Goal: Task Accomplishment & Management: Manage account settings

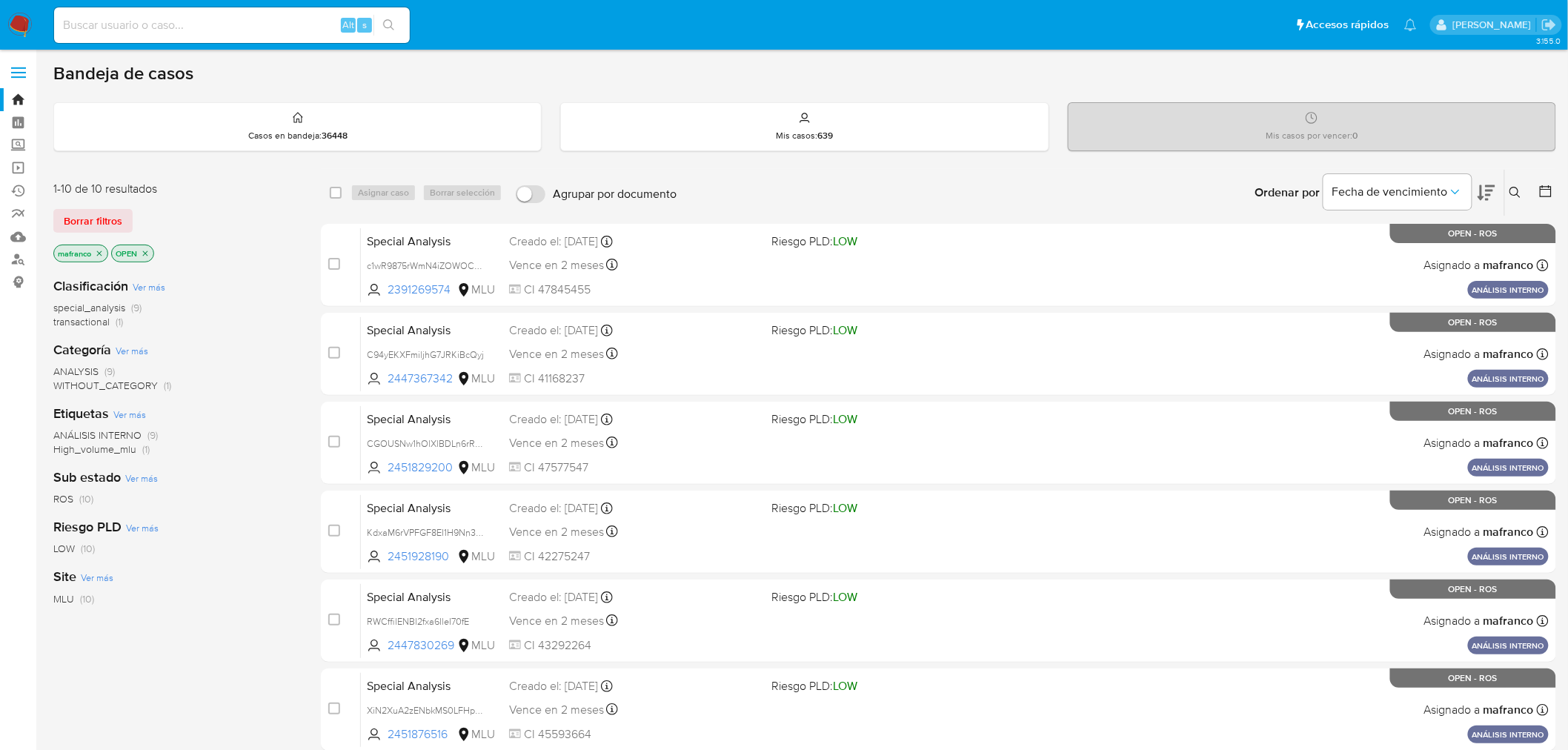
drag, startPoint x: 116, startPoint y: 221, endPoint x: 122, endPoint y: 213, distance: 10.0
click at [116, 220] on span "Borrar filtros" at bounding box center [92, 221] width 58 height 21
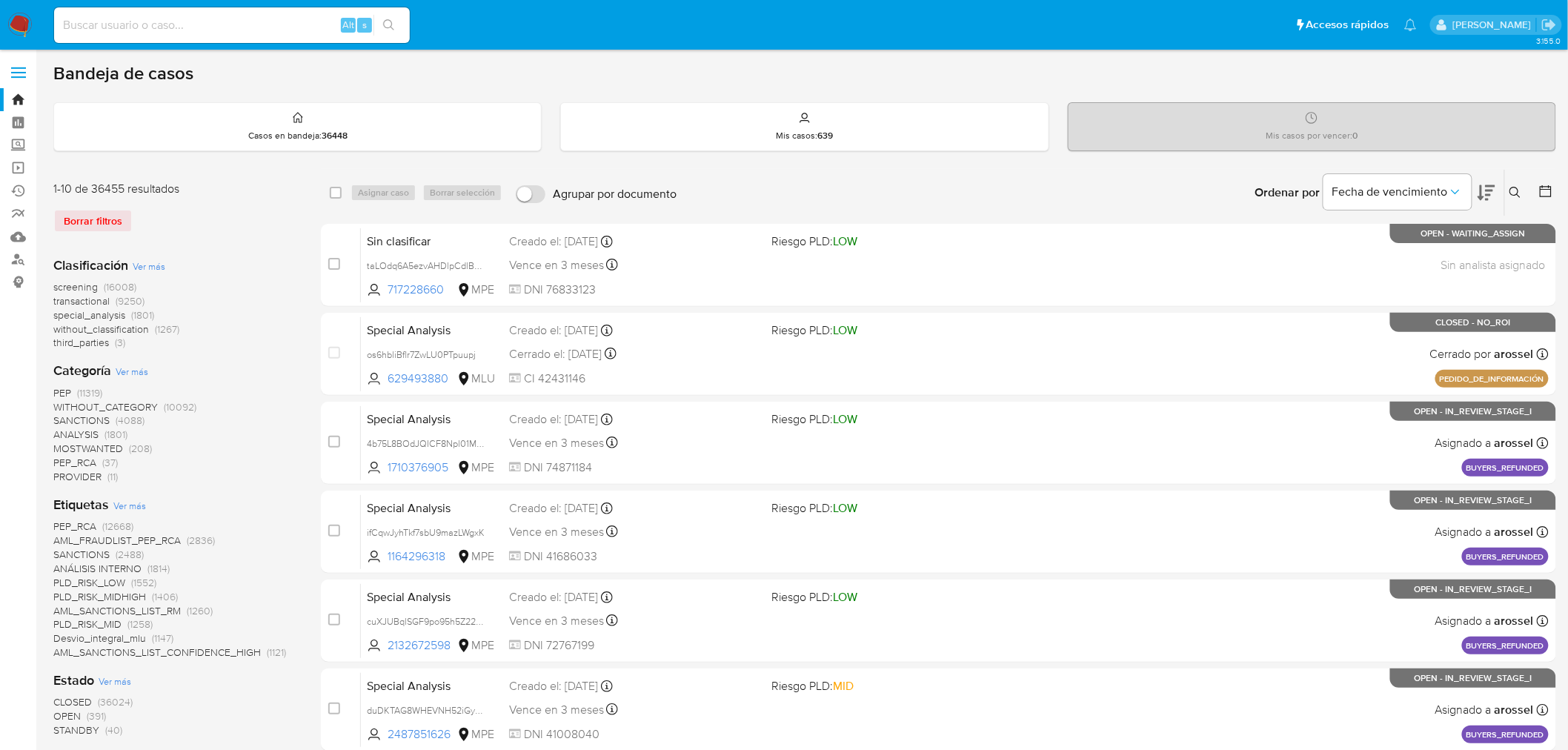
click at [8, 19] on img at bounding box center [20, 25] width 25 height 25
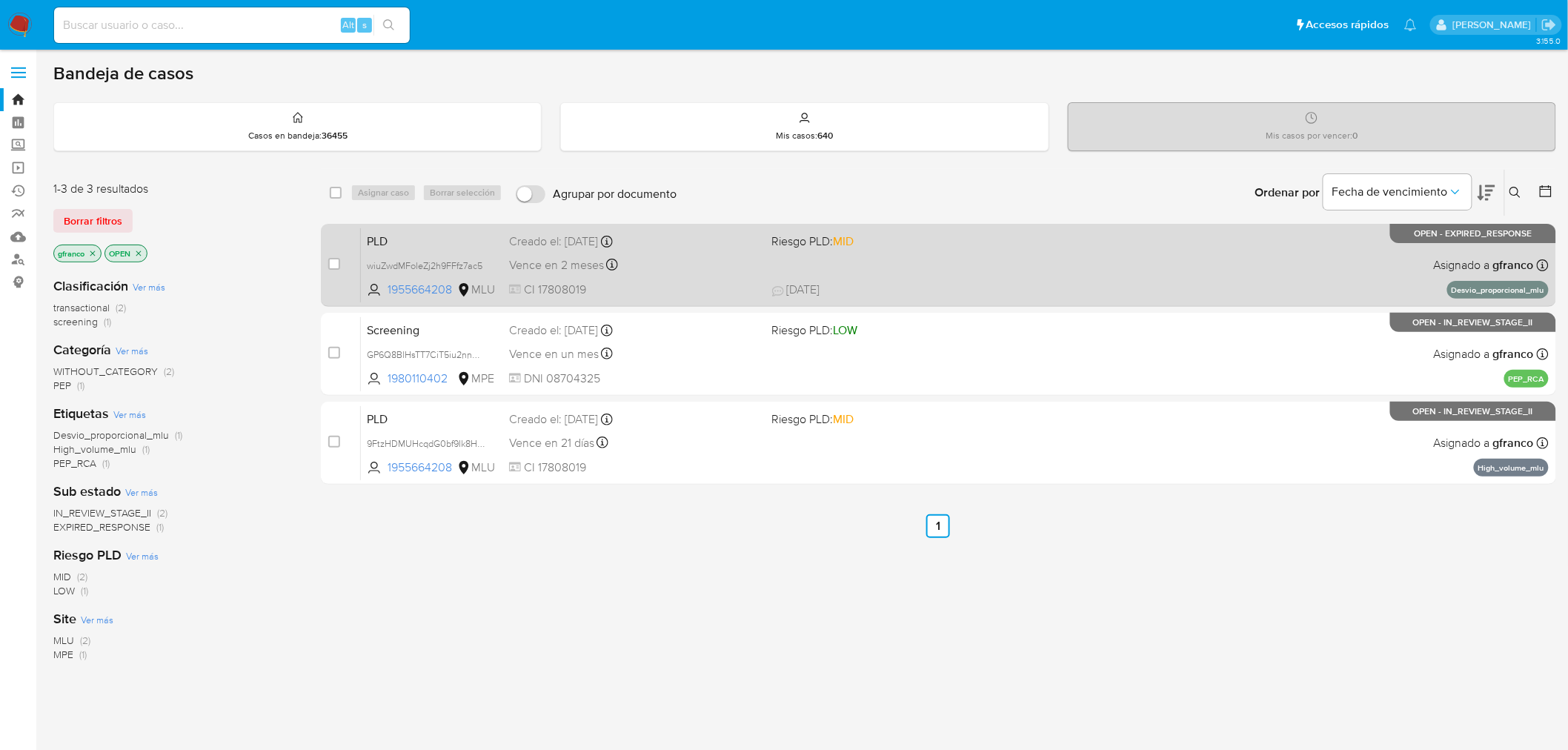
click at [1211, 276] on div "PLD wiuZwdMFoleZj2h9FFfz7ac5 1955664208 MLU Riesgo PLD: MID Creado el: 12/07/20…" at bounding box center [954, 265] width 1188 height 74
click at [331, 267] on input "checkbox" at bounding box center [334, 264] width 12 height 12
checkbox input "true"
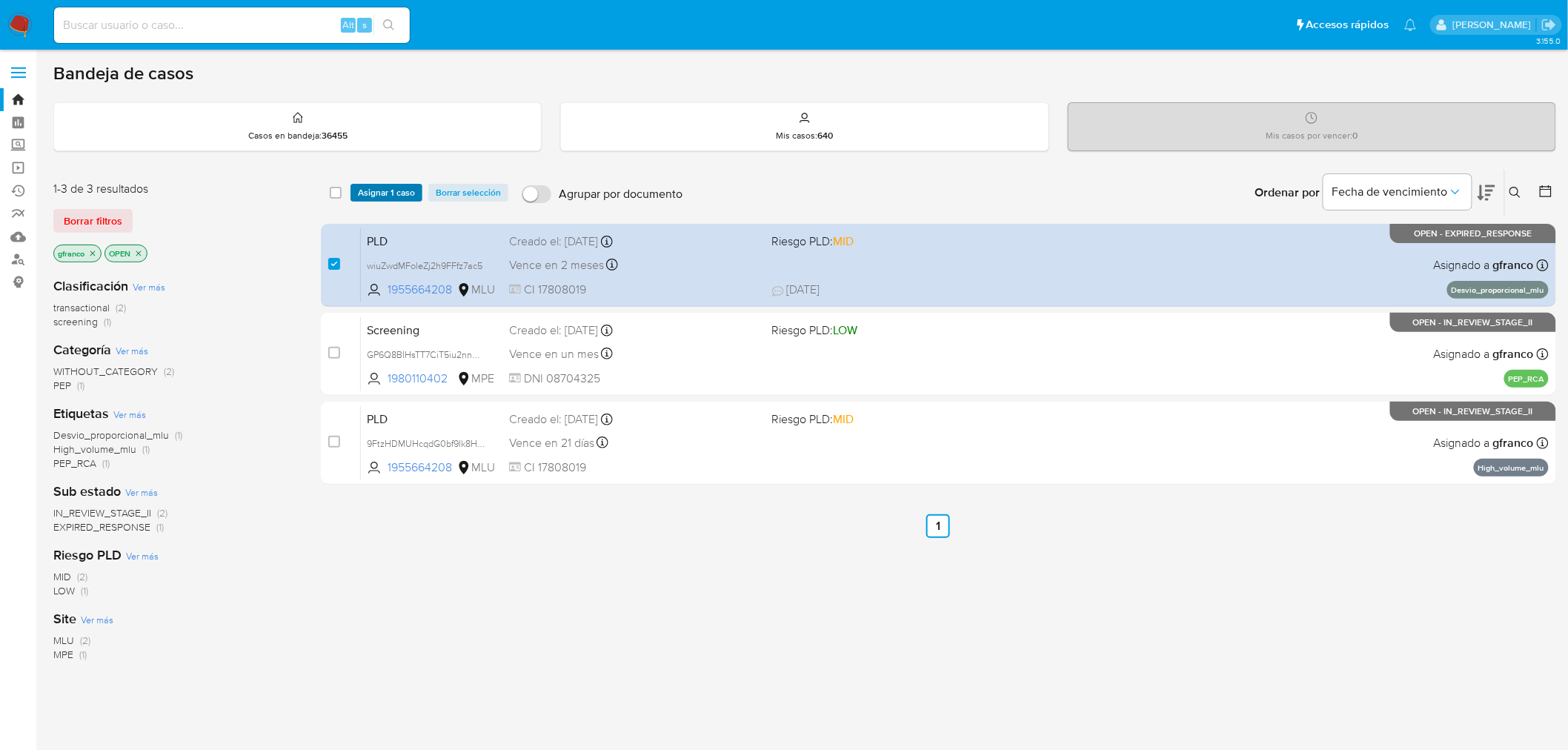
click at [404, 187] on span "Asignar 1 caso" at bounding box center [386, 193] width 57 height 15
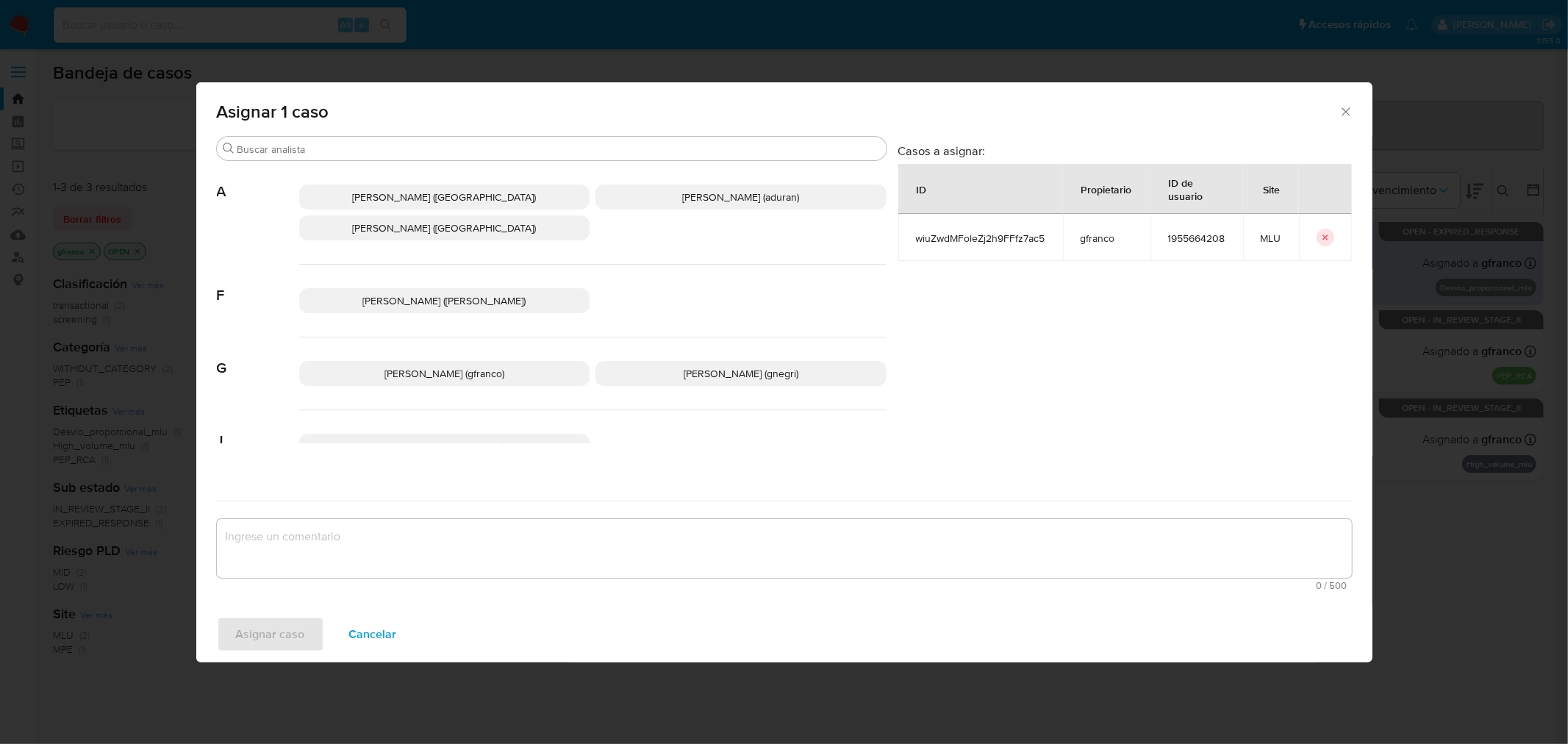
click at [459, 375] on span "Giorgio Franco Cabrera (gfranco)" at bounding box center [444, 374] width 120 height 15
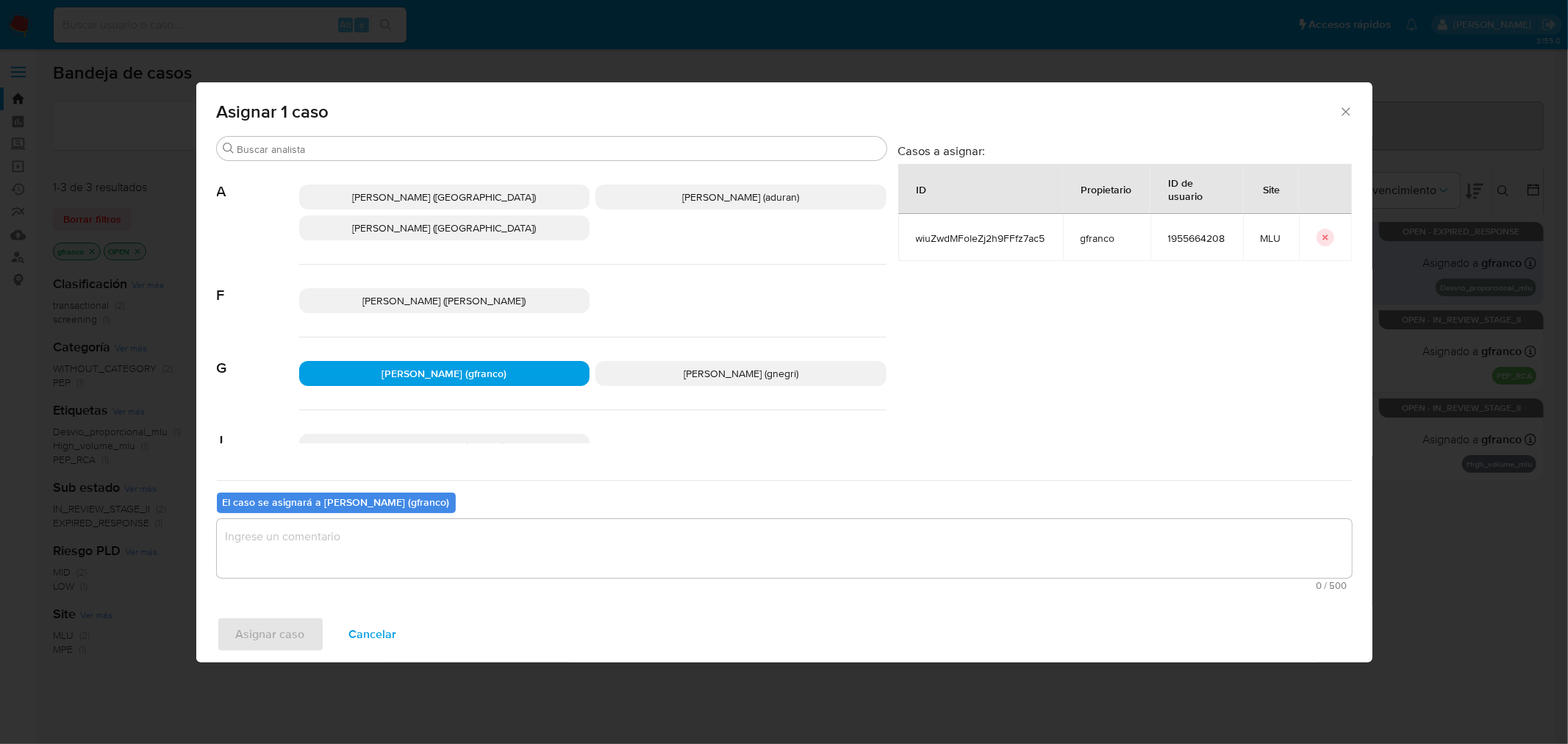
click at [430, 504] on b "El caso se asignará a Giorgio Franco Cabrera (gfranco)" at bounding box center [336, 502] width 228 height 15
click at [420, 557] on textarea "assign-modal" at bounding box center [784, 548] width 1135 height 59
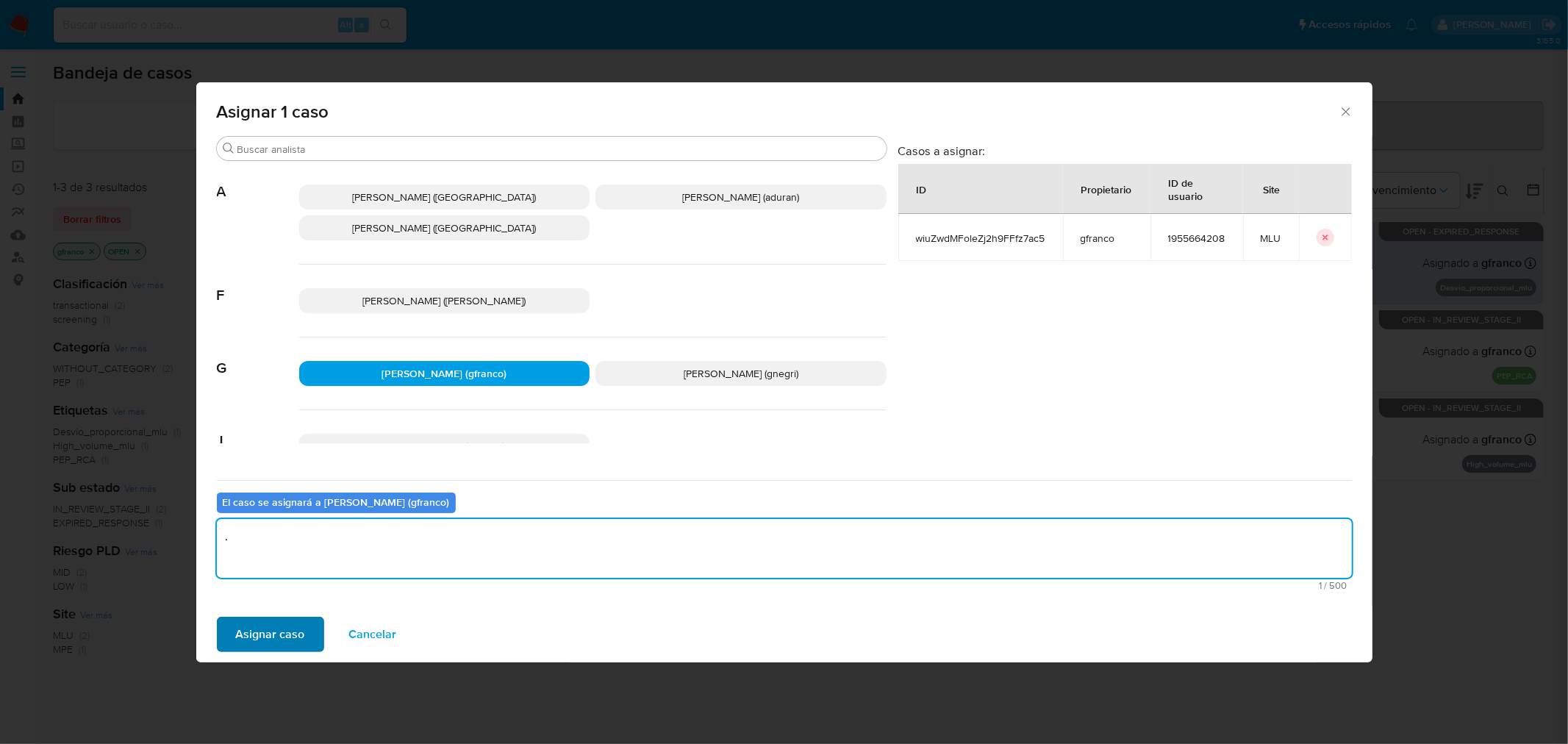
type textarea "."
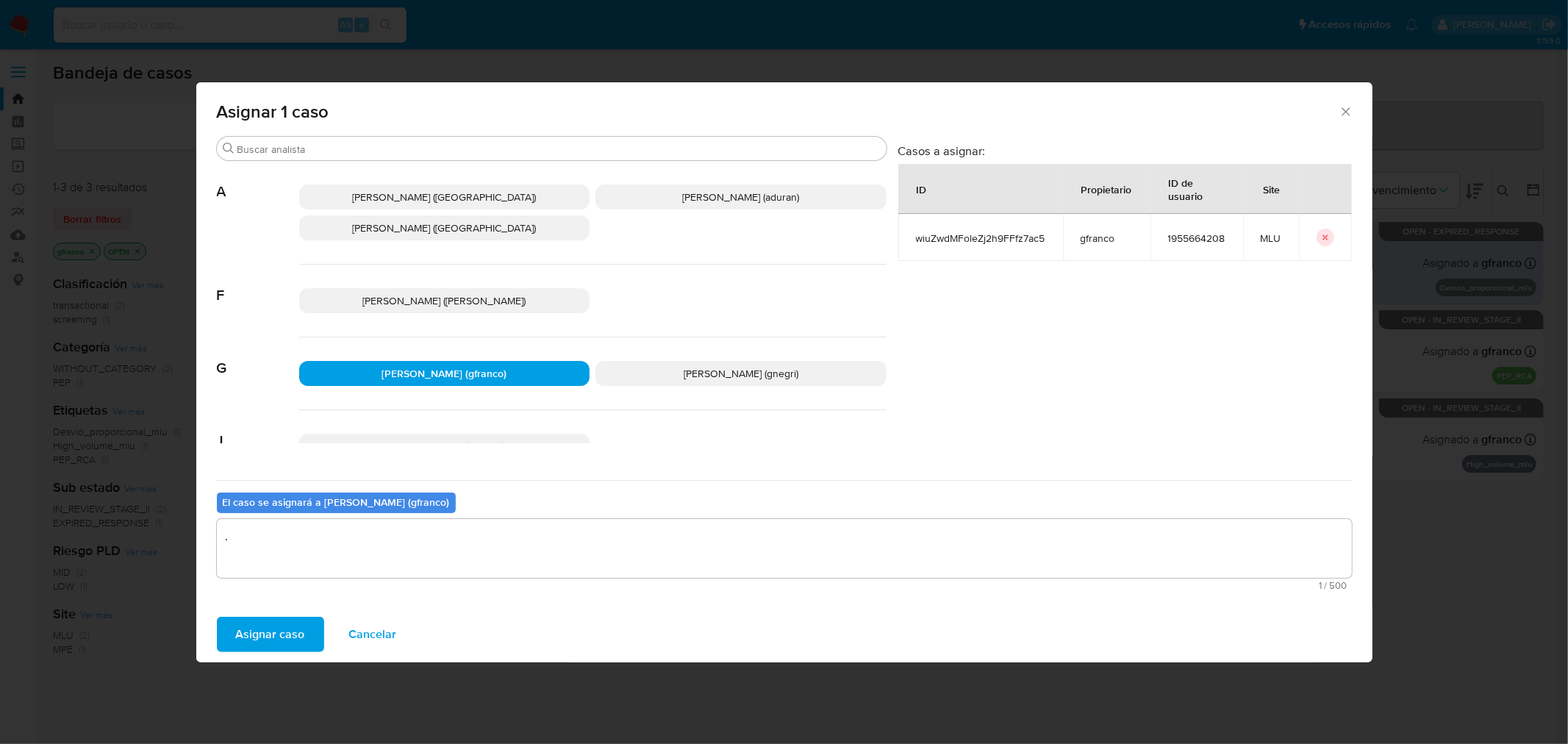
click at [270, 626] on span "Asignar caso" at bounding box center [270, 634] width 69 height 33
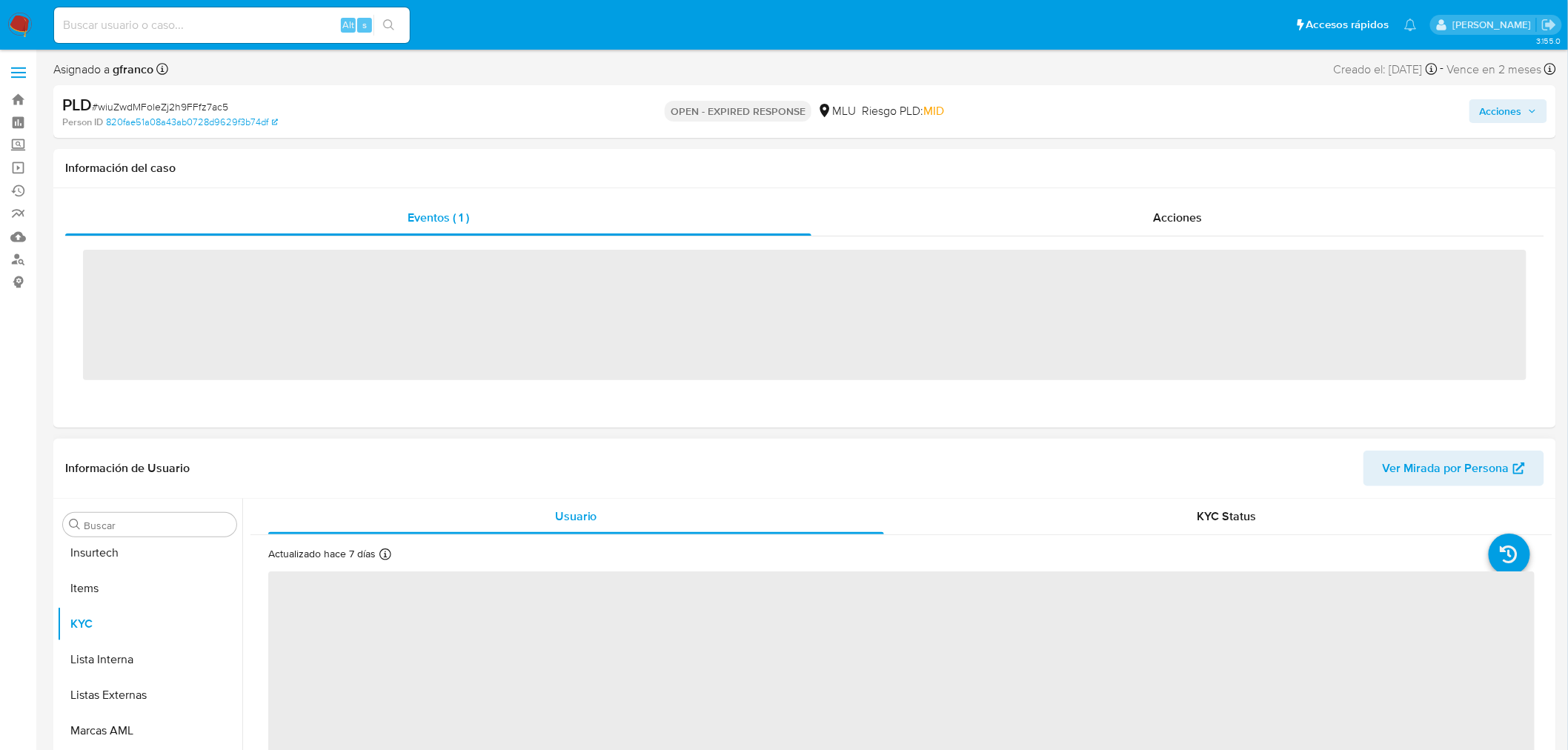
scroll to position [661, 0]
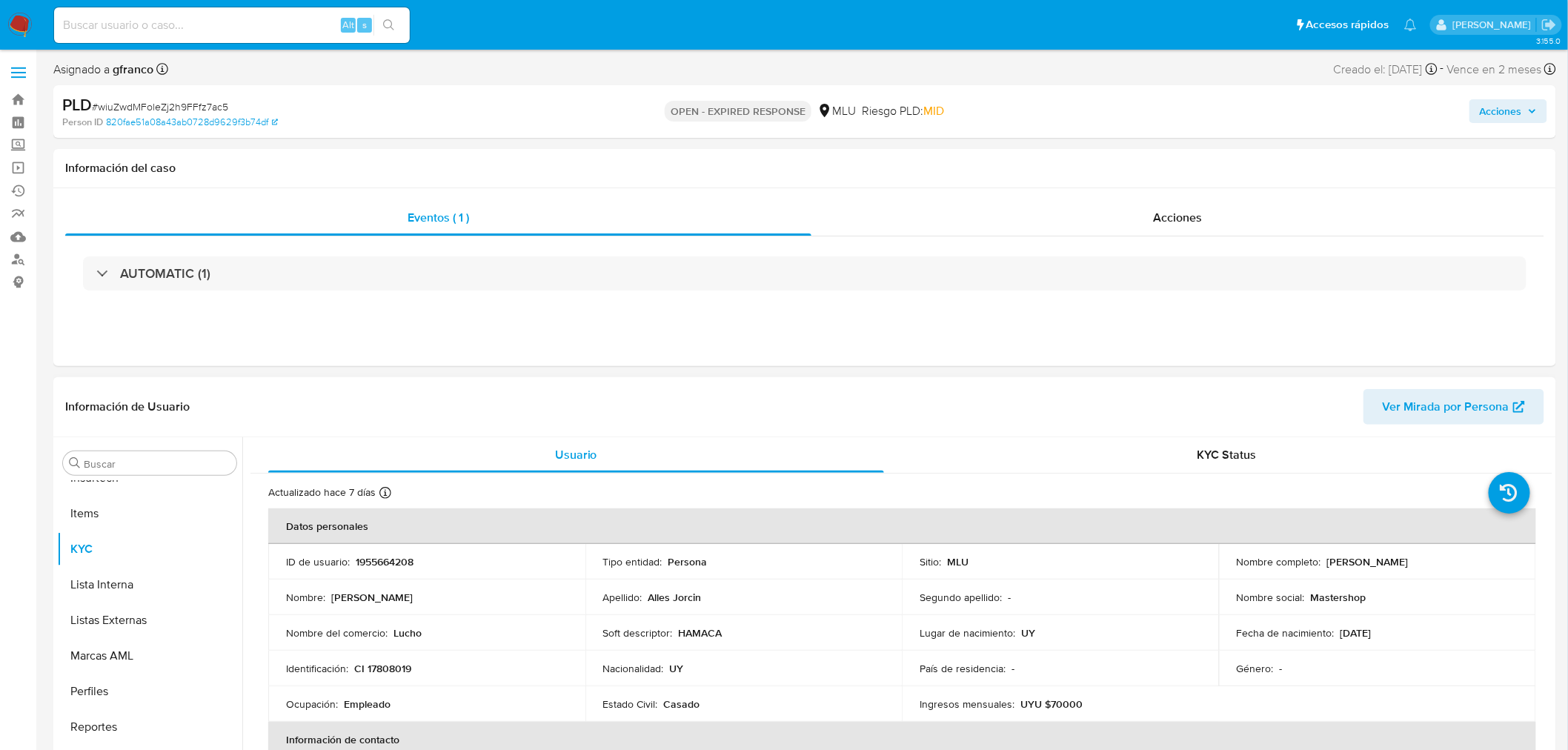
select select "10"
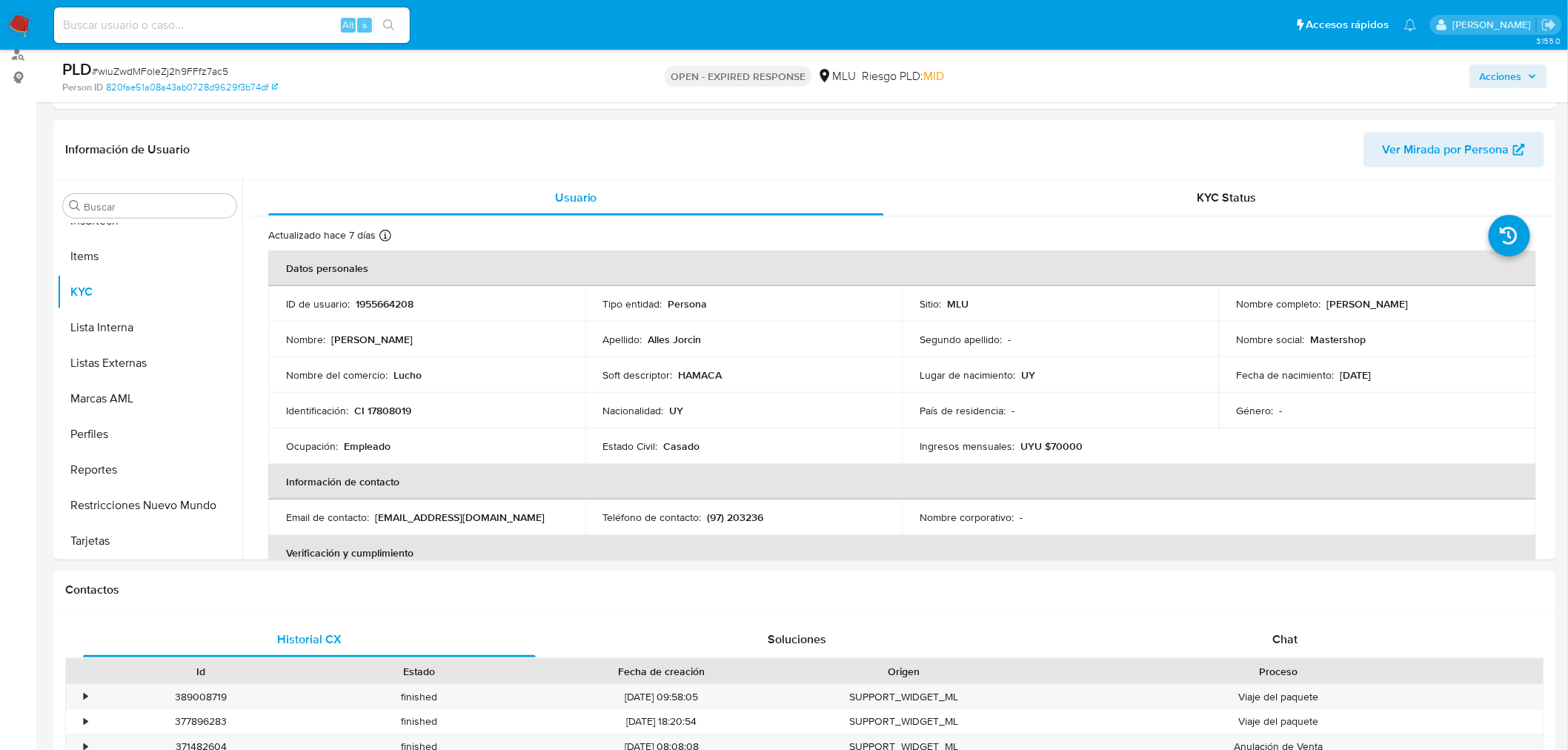
scroll to position [329, 0]
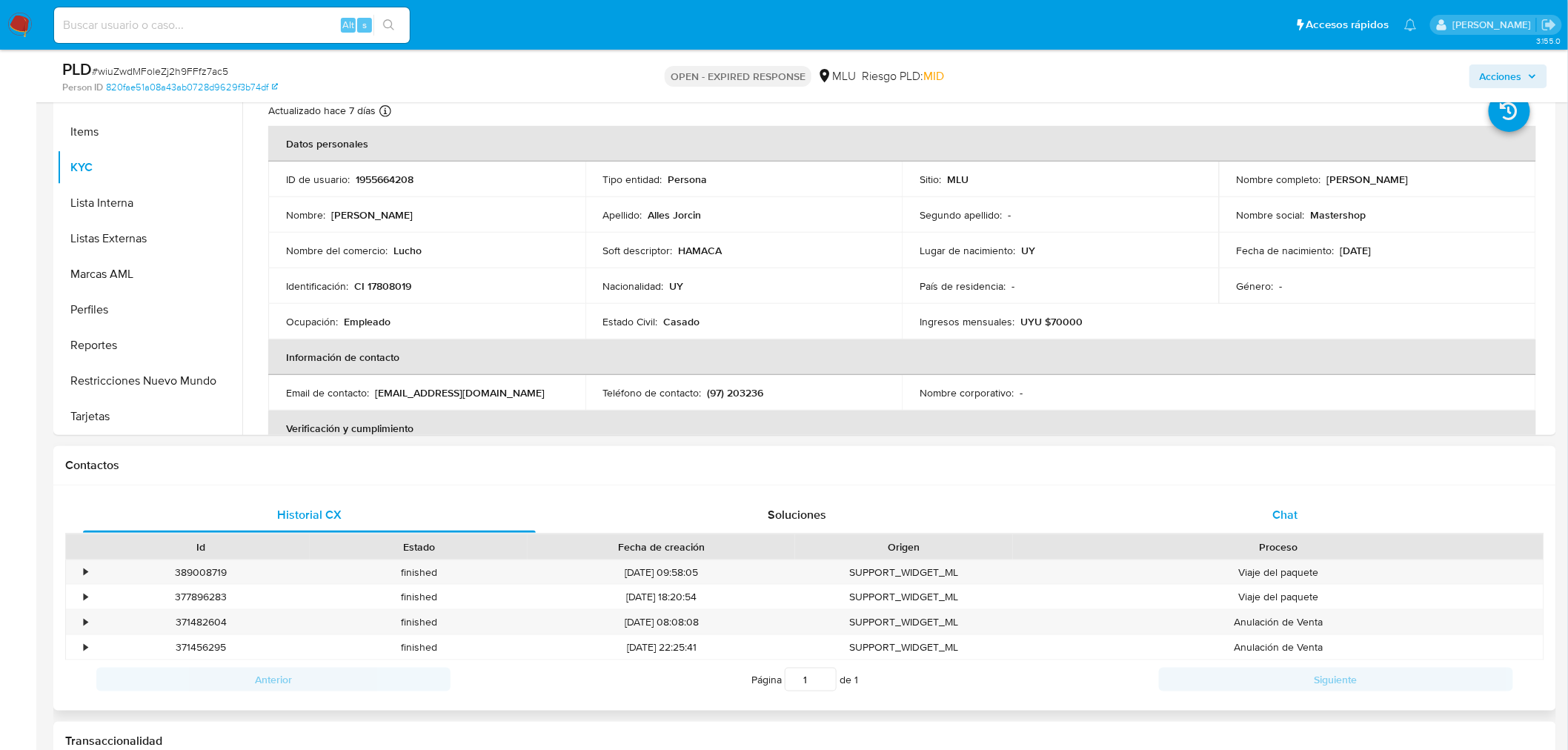
click at [1288, 515] on span "Chat" at bounding box center [1286, 515] width 25 height 17
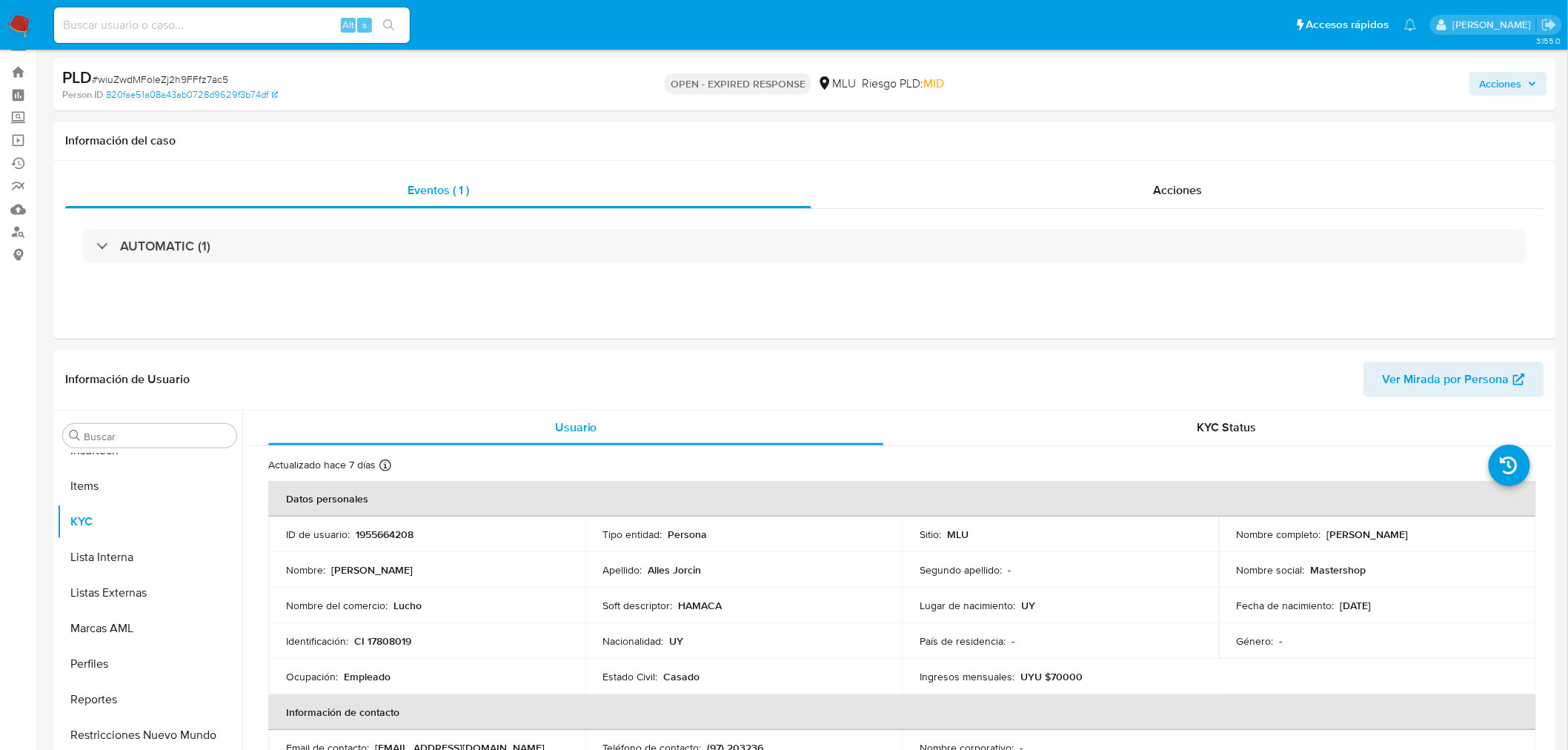
scroll to position [0, 0]
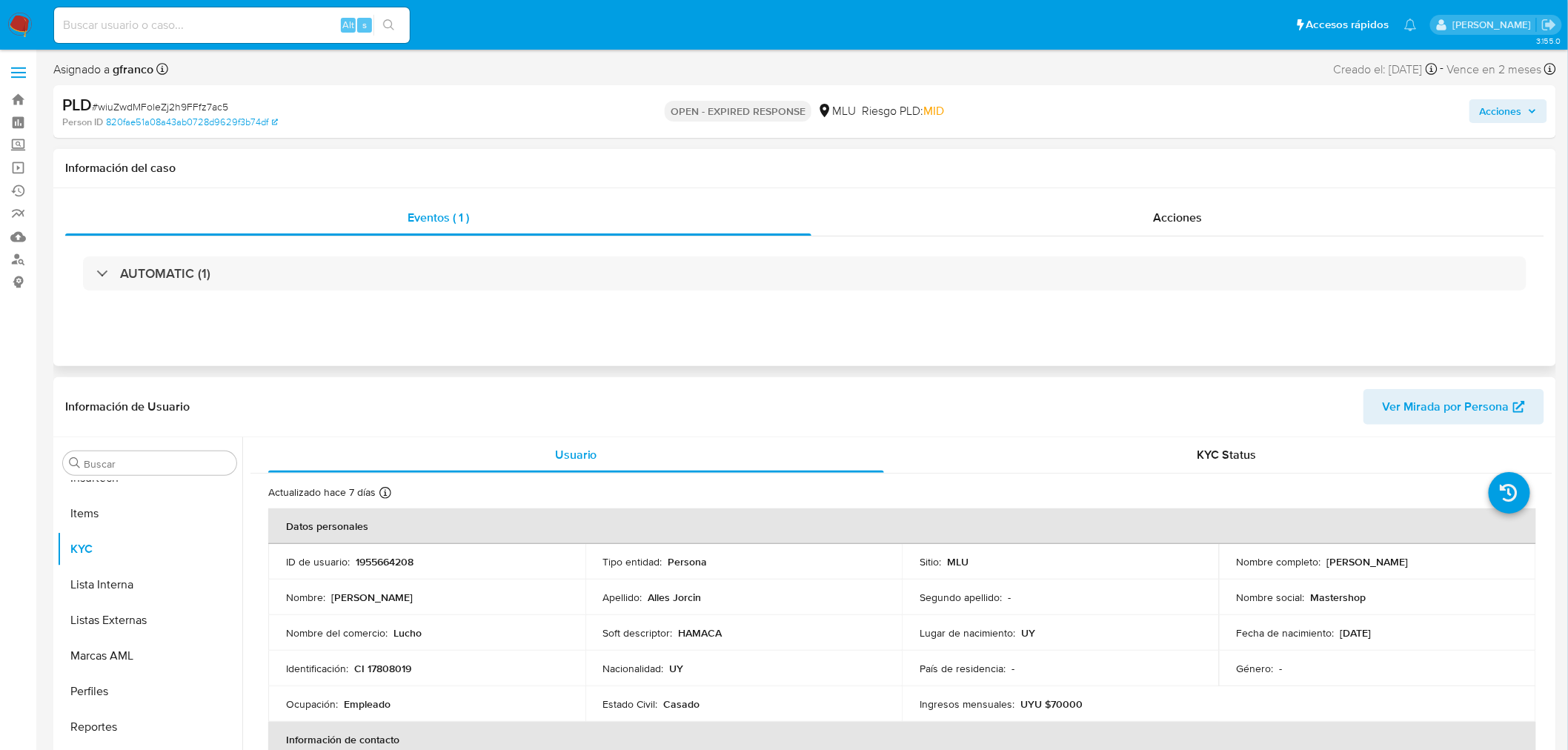
click at [1116, 169] on h1 "Información del caso" at bounding box center [804, 168] width 1479 height 15
click at [1151, 207] on div "Acciones" at bounding box center [1179, 218] width 734 height 36
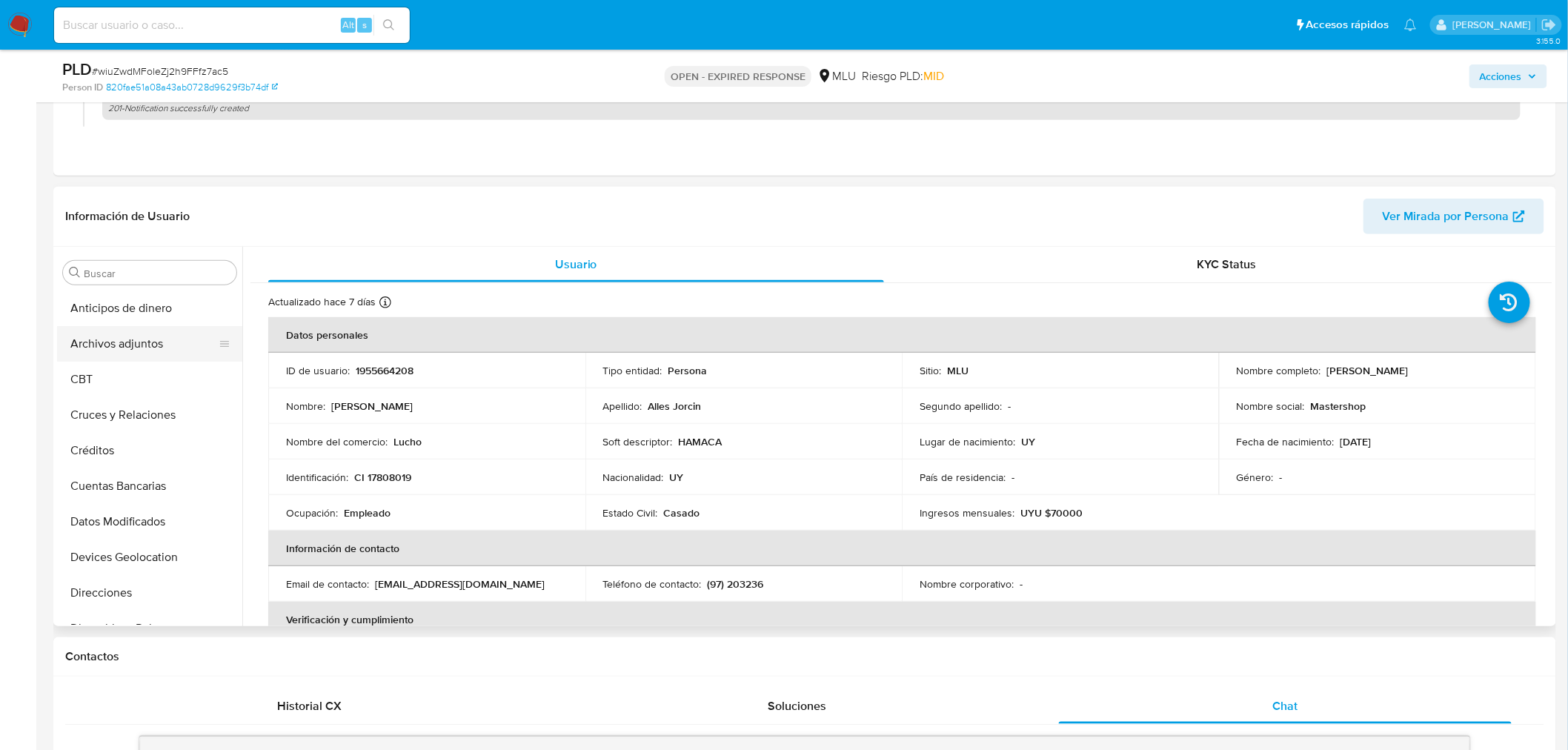
click at [109, 353] on button "Archivos adjuntos" at bounding box center [143, 344] width 174 height 36
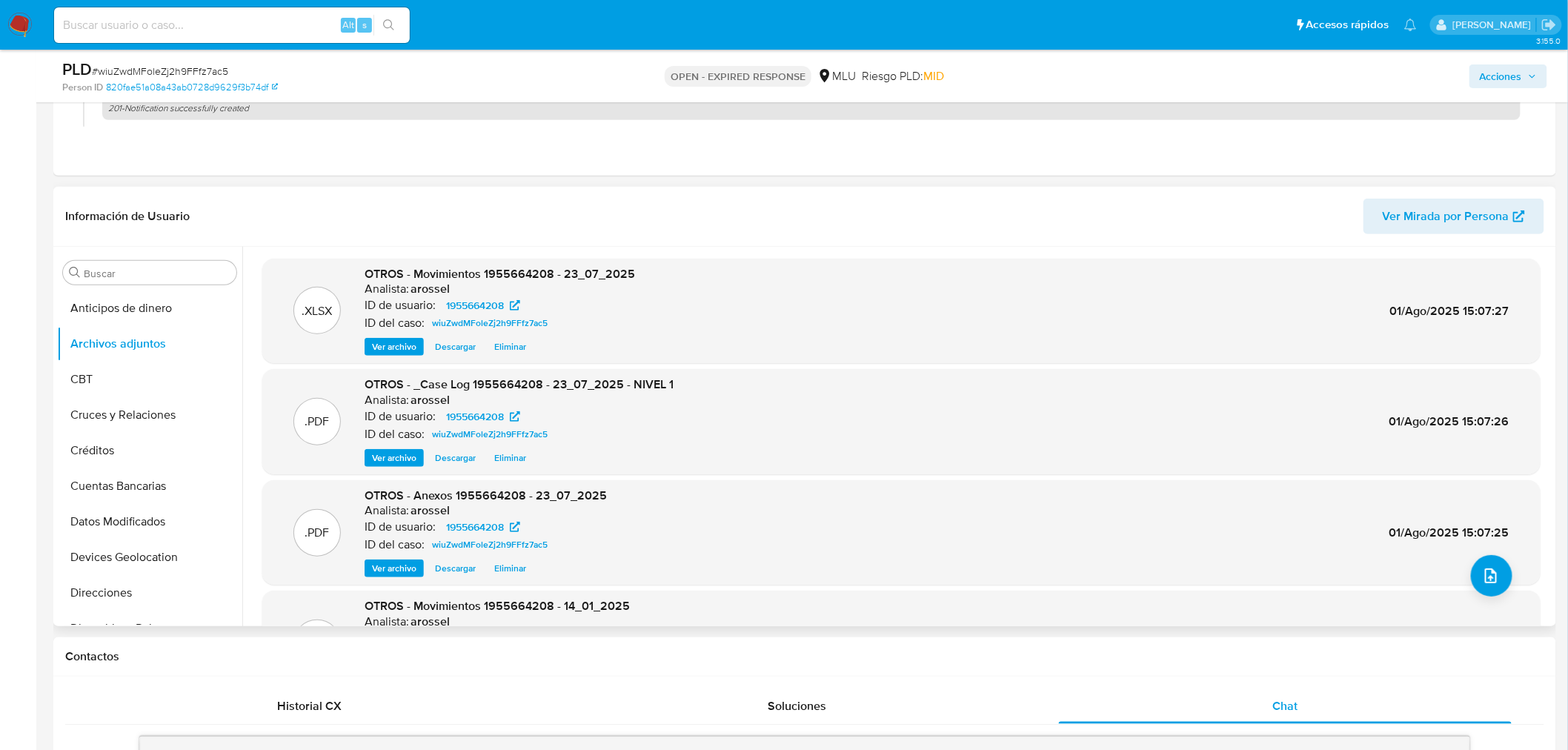
click at [372, 466] on span "Ver archivo" at bounding box center [394, 458] width 45 height 15
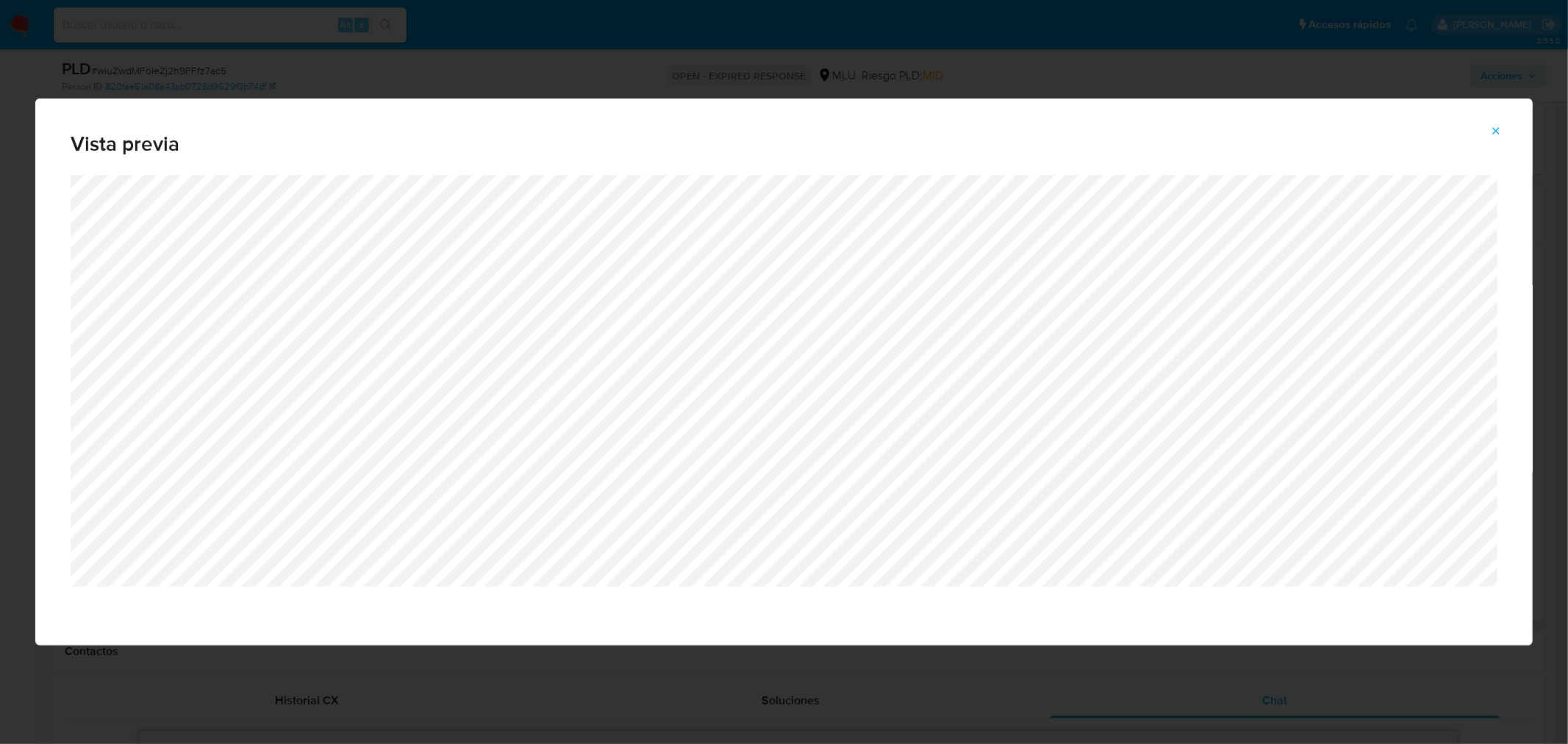
drag, startPoint x: 1490, startPoint y: 135, endPoint x: 1480, endPoint y: 139, distance: 10.8
click at [1490, 134] on button "Attachment preview" at bounding box center [1496, 131] width 33 height 24
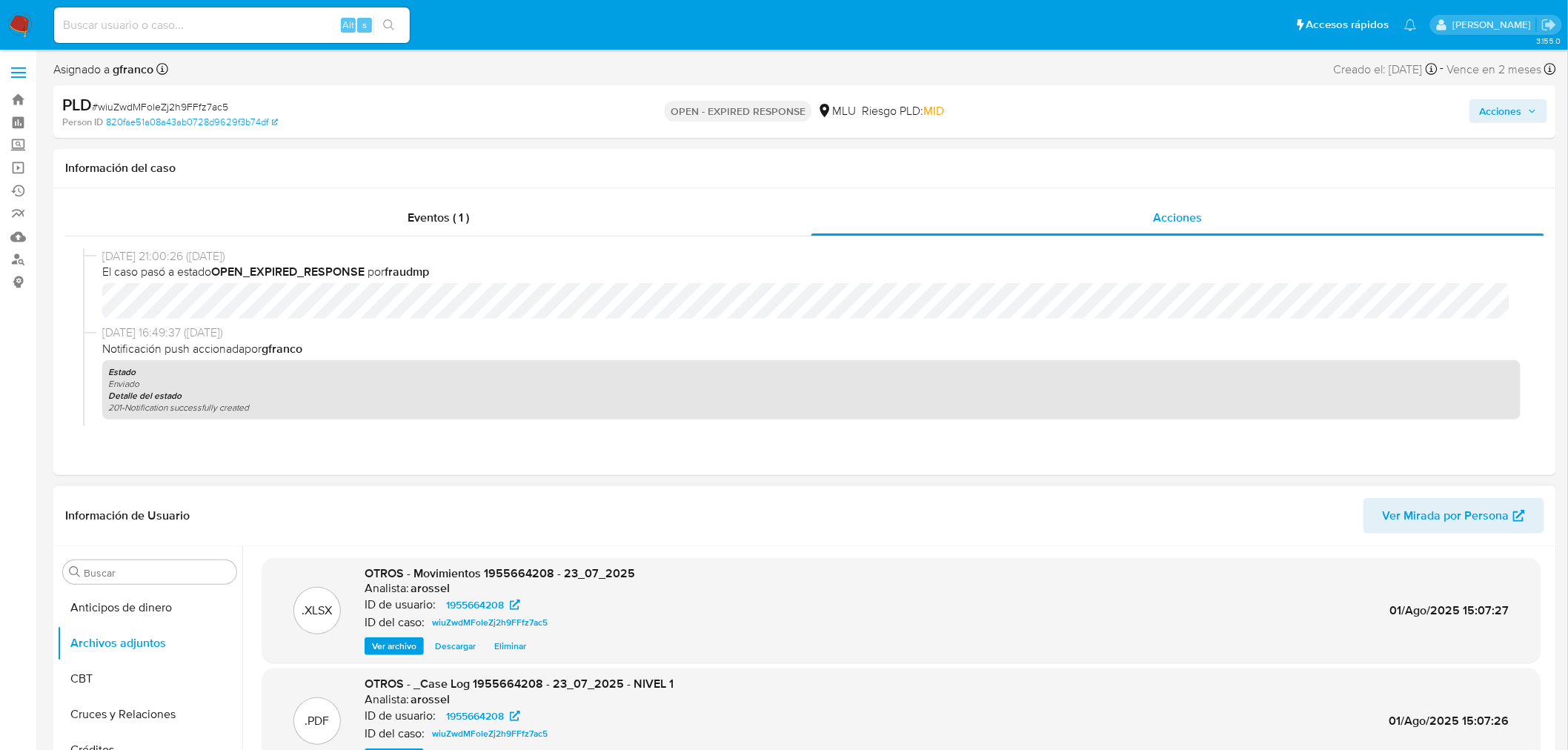
click at [188, 102] on span "# wiuZwdMFoleZj2h9FFfz7ac5" at bounding box center [160, 107] width 136 height 15
copy span "wiuZwdMFoleZj2h9FFfz7ac5"
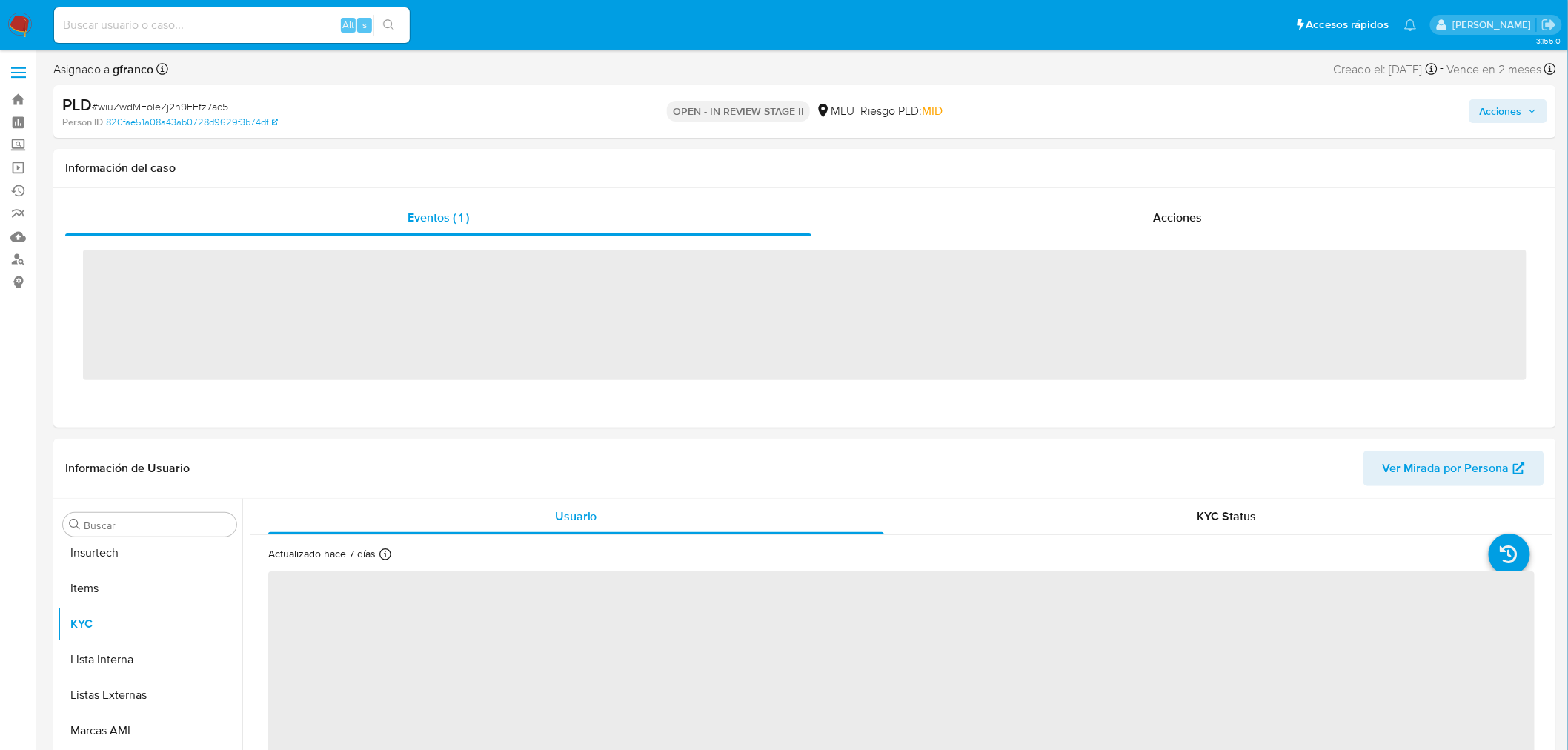
scroll to position [661, 0]
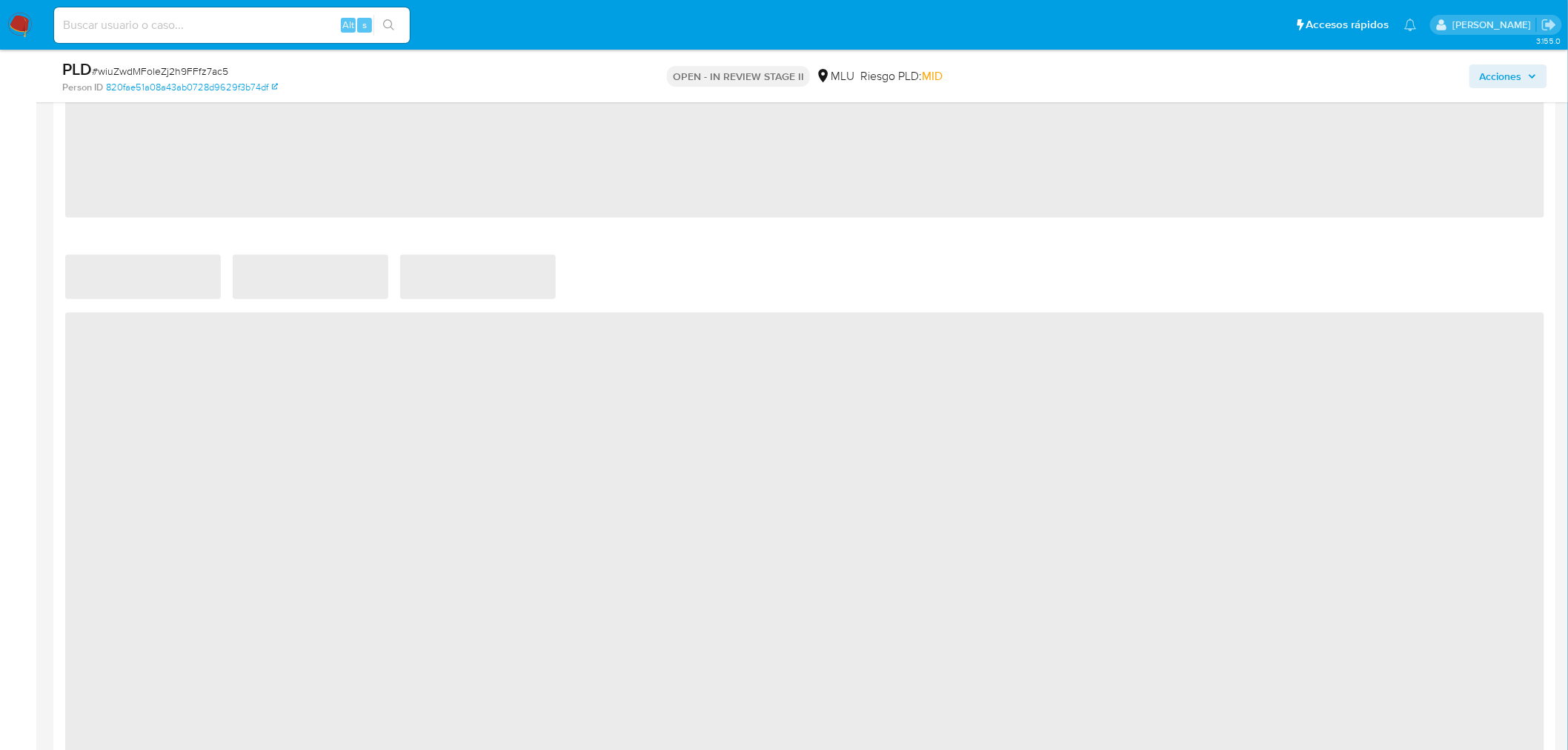
select select "10"
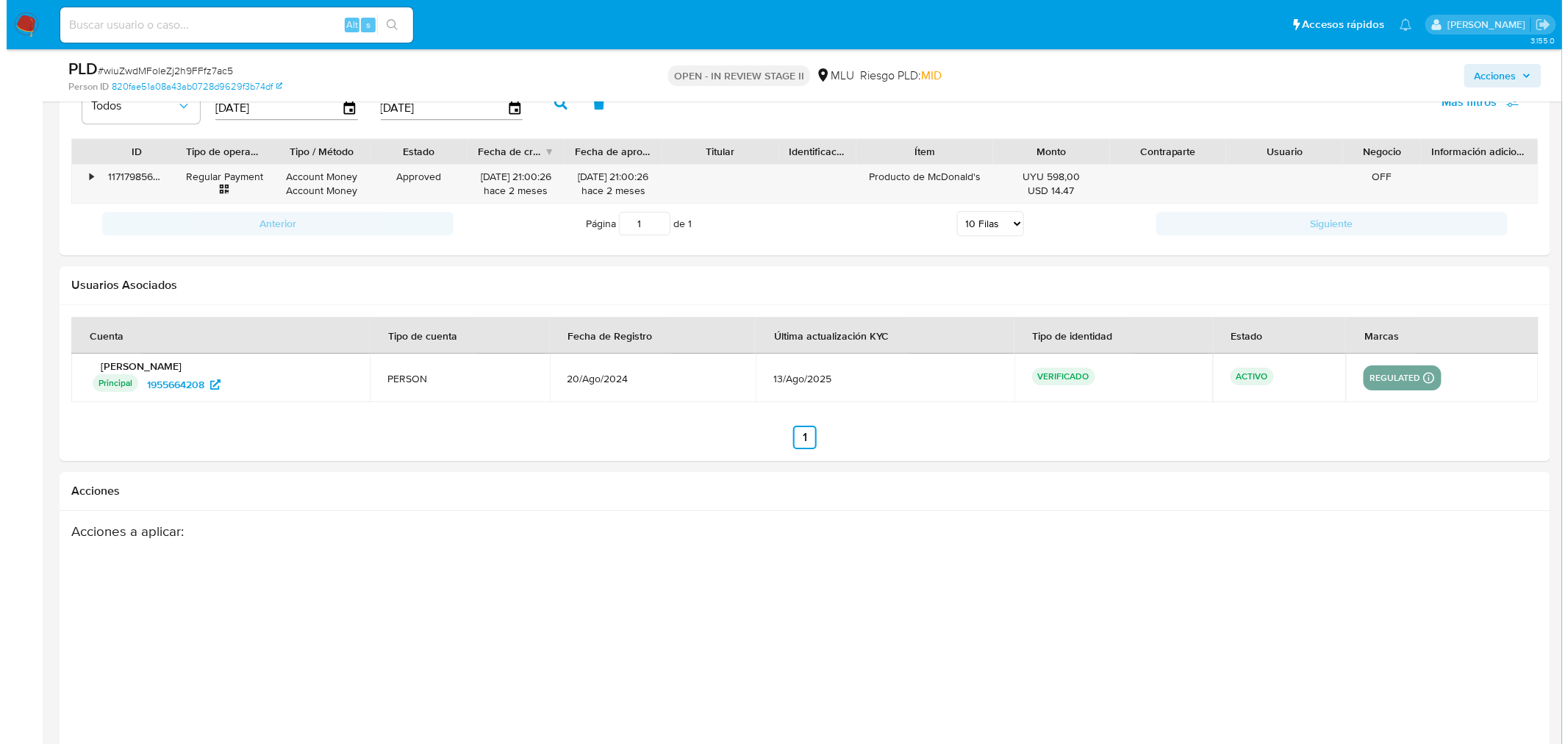
scroll to position [1797, 0]
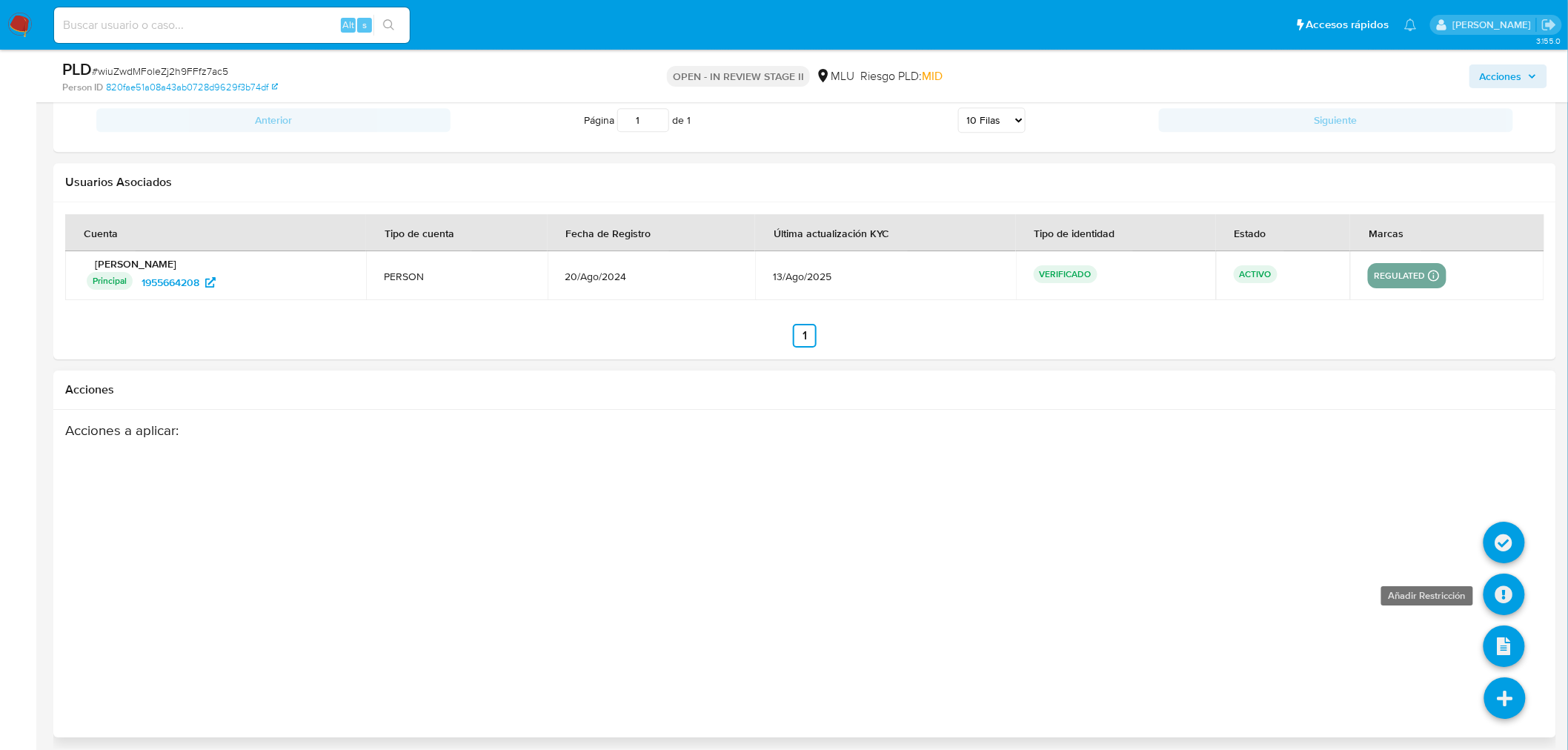
click at [1497, 590] on icon at bounding box center [1505, 594] width 41 height 41
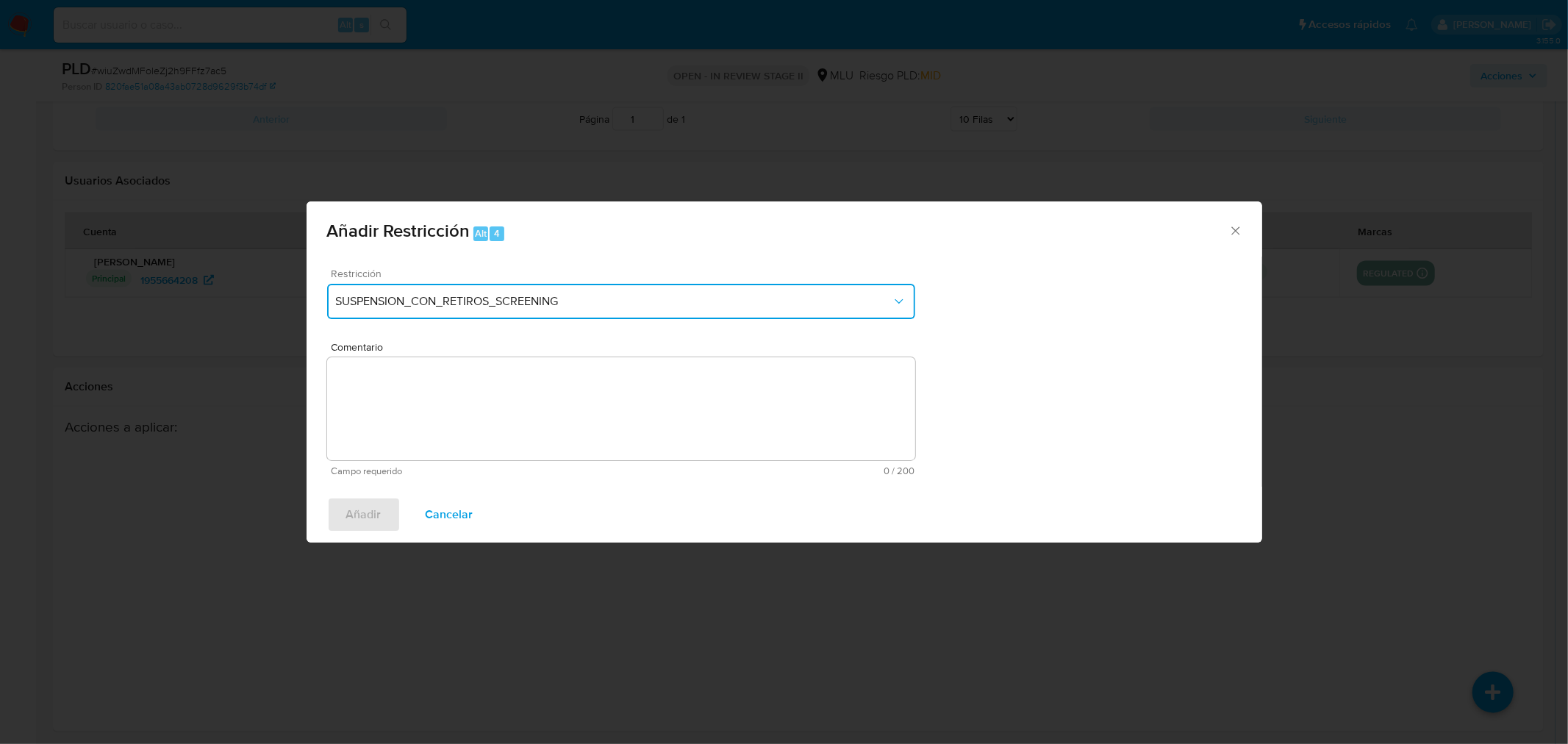
click at [775, 294] on span "SUSPENSION_CON_RETIROS_SCREENING" at bounding box center [614, 301] width 556 height 15
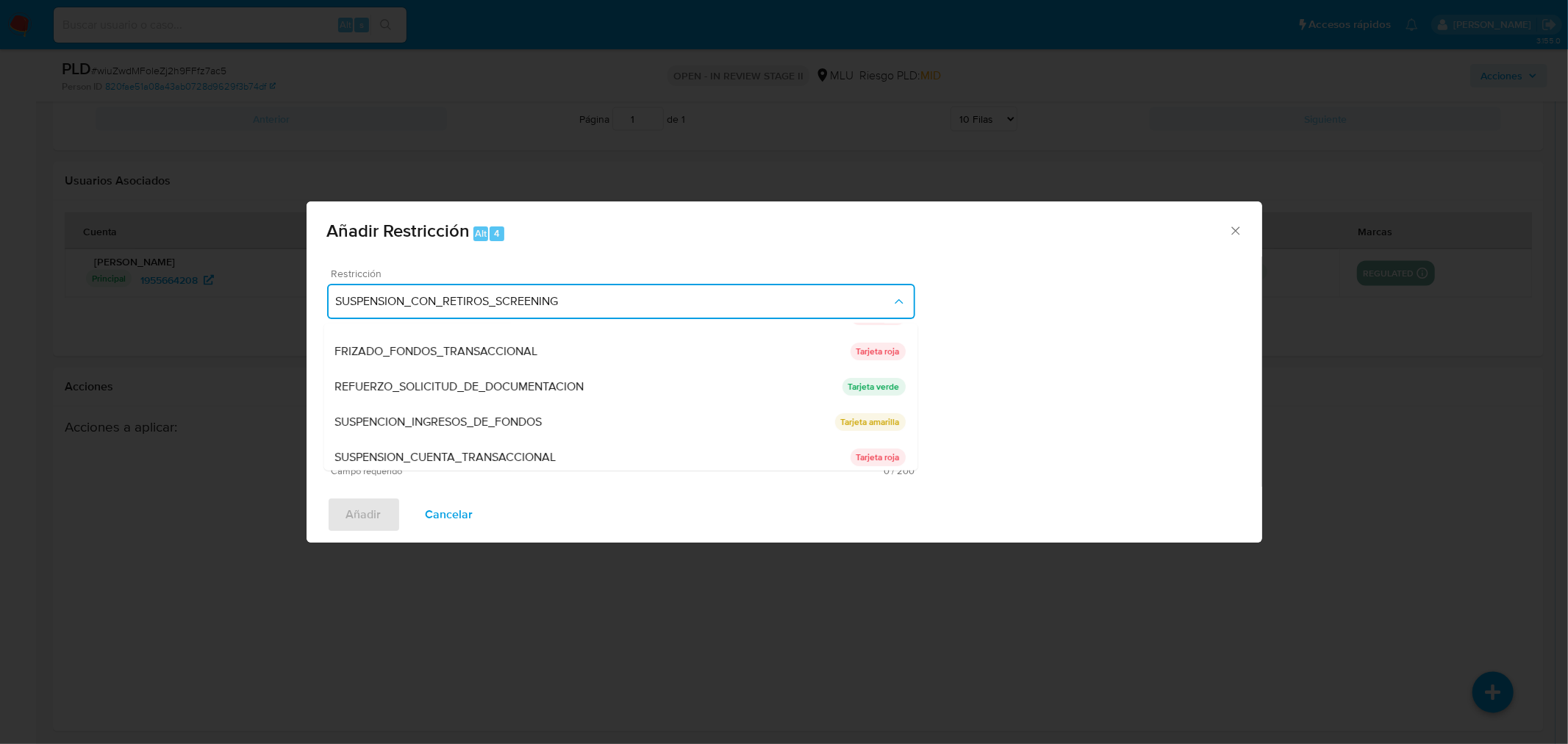
scroll to position [135, 0]
click at [1235, 233] on icon "Cerrar ventana" at bounding box center [1235, 232] width 8 height 8
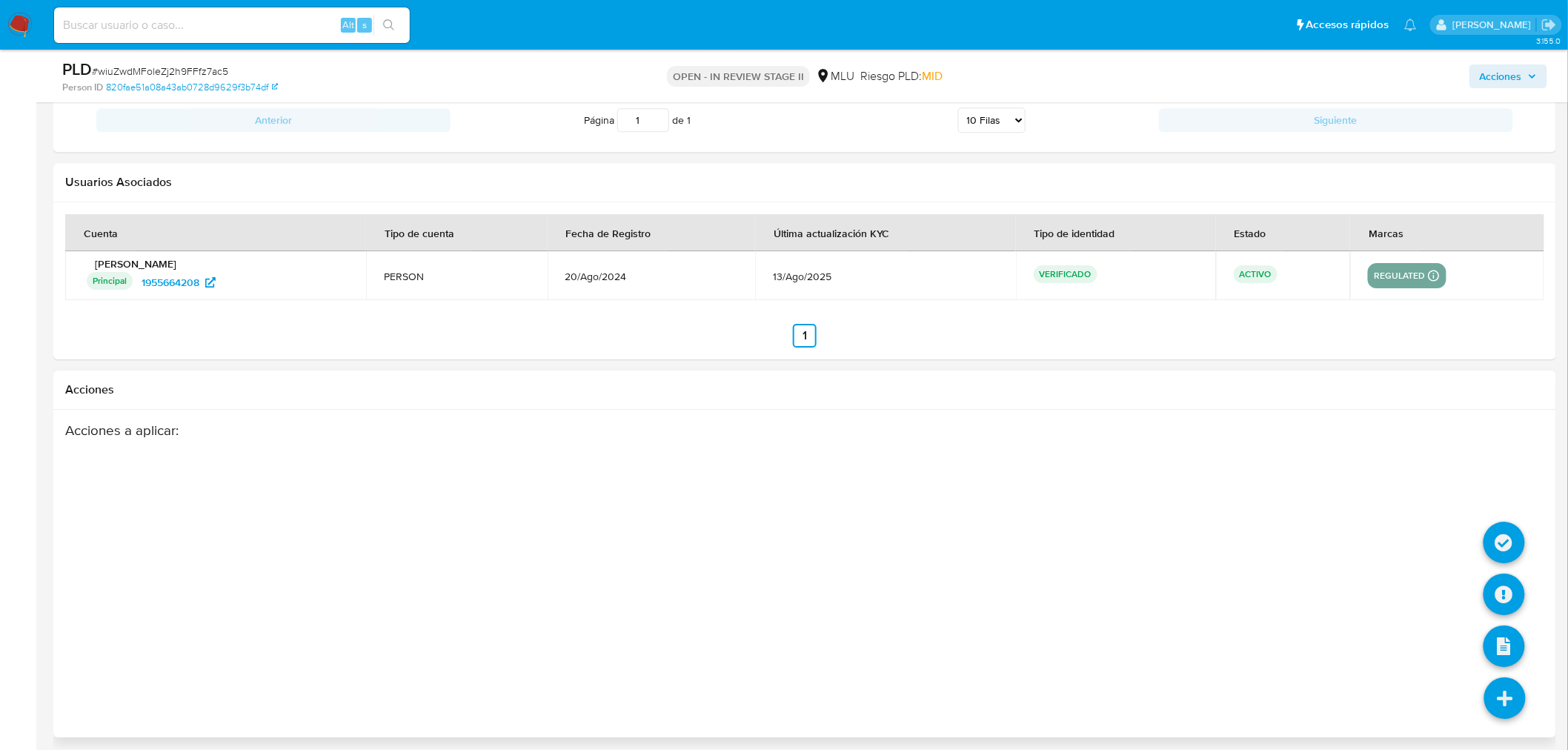
click at [1518, 701] on icon at bounding box center [1505, 698] width 41 height 41
click at [1501, 590] on icon at bounding box center [1505, 594] width 41 height 41
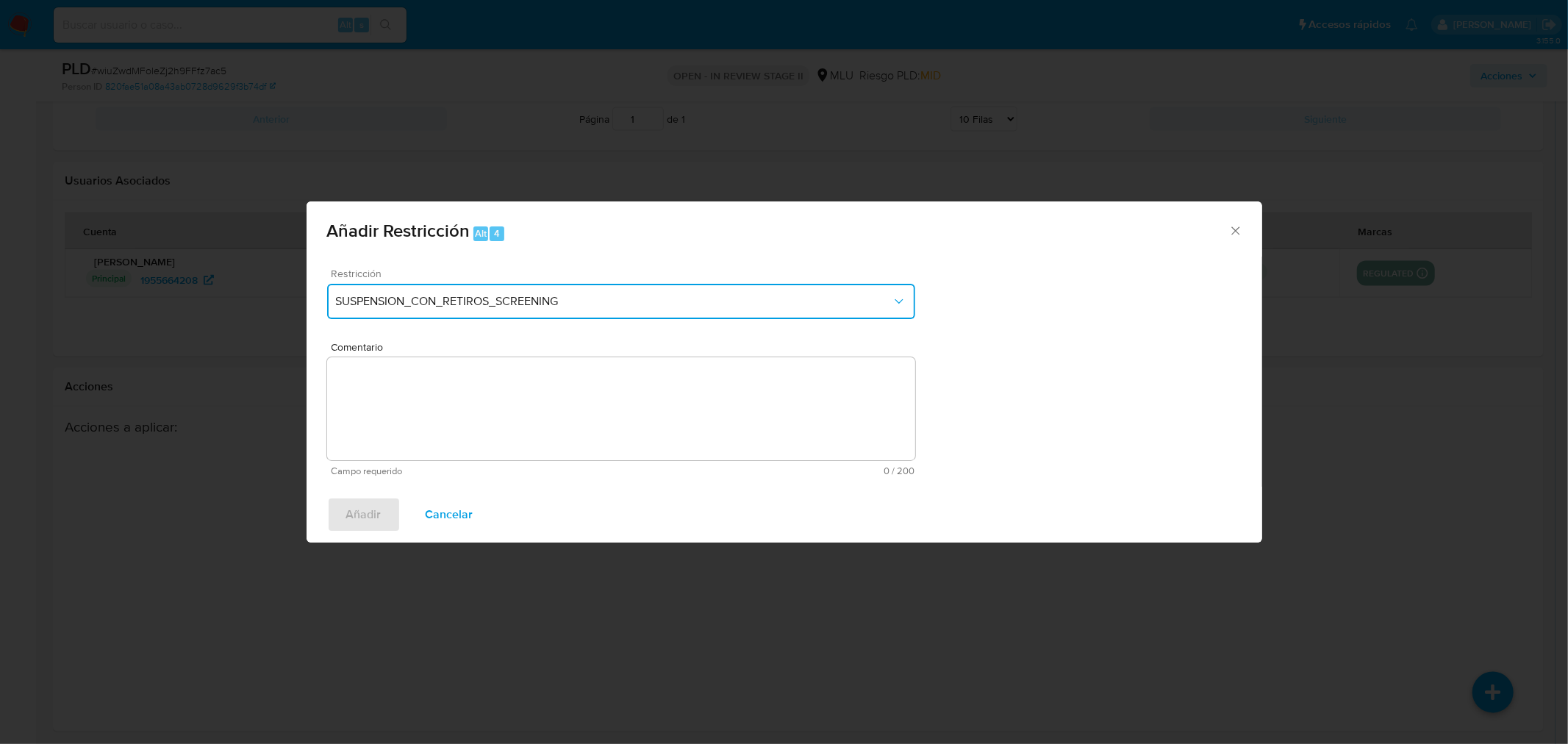
click at [412, 303] on span "SUSPENSION_CON_RETIROS_SCREENING" at bounding box center [614, 301] width 556 height 15
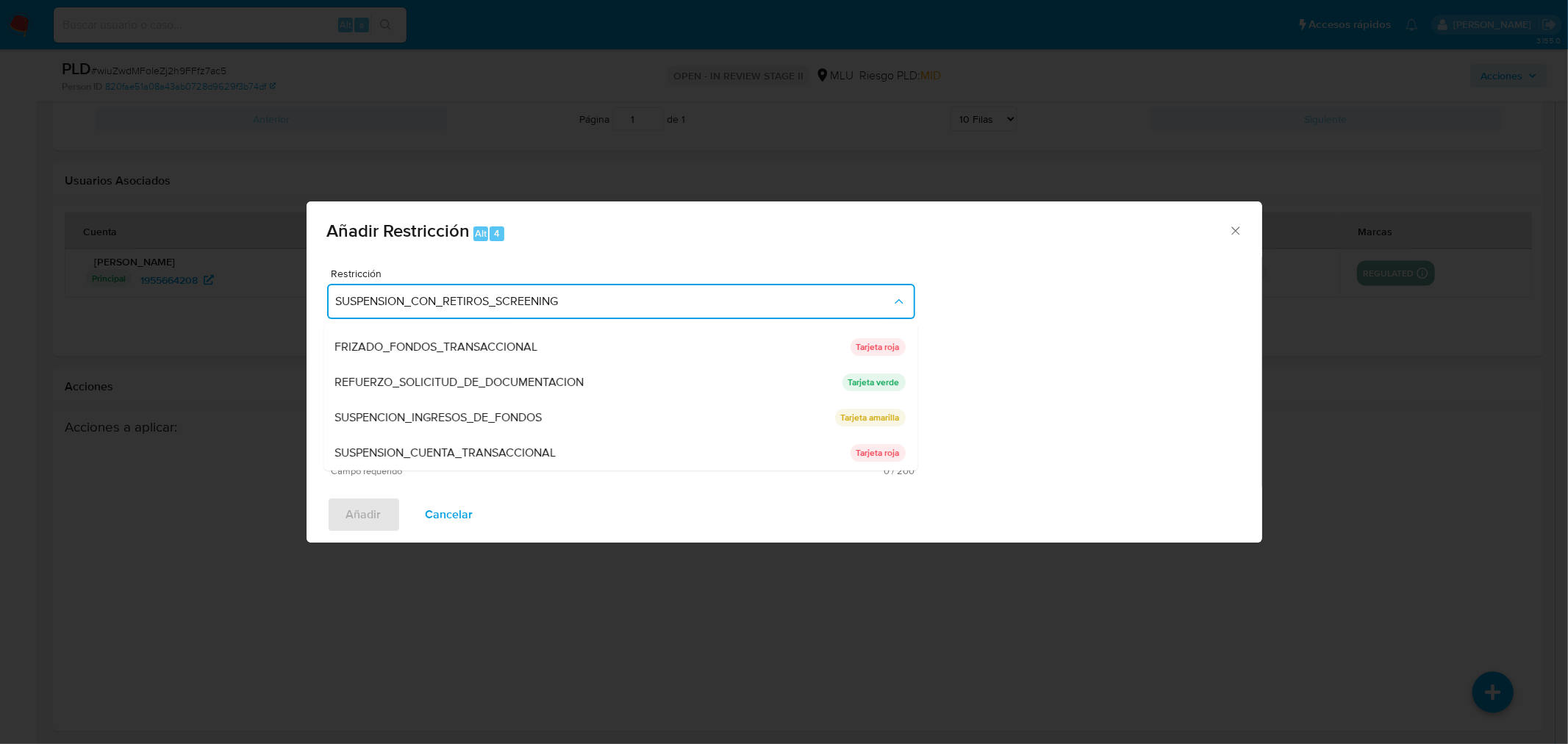
click at [1235, 233] on icon "Cerrar ventana" at bounding box center [1236, 231] width 15 height 15
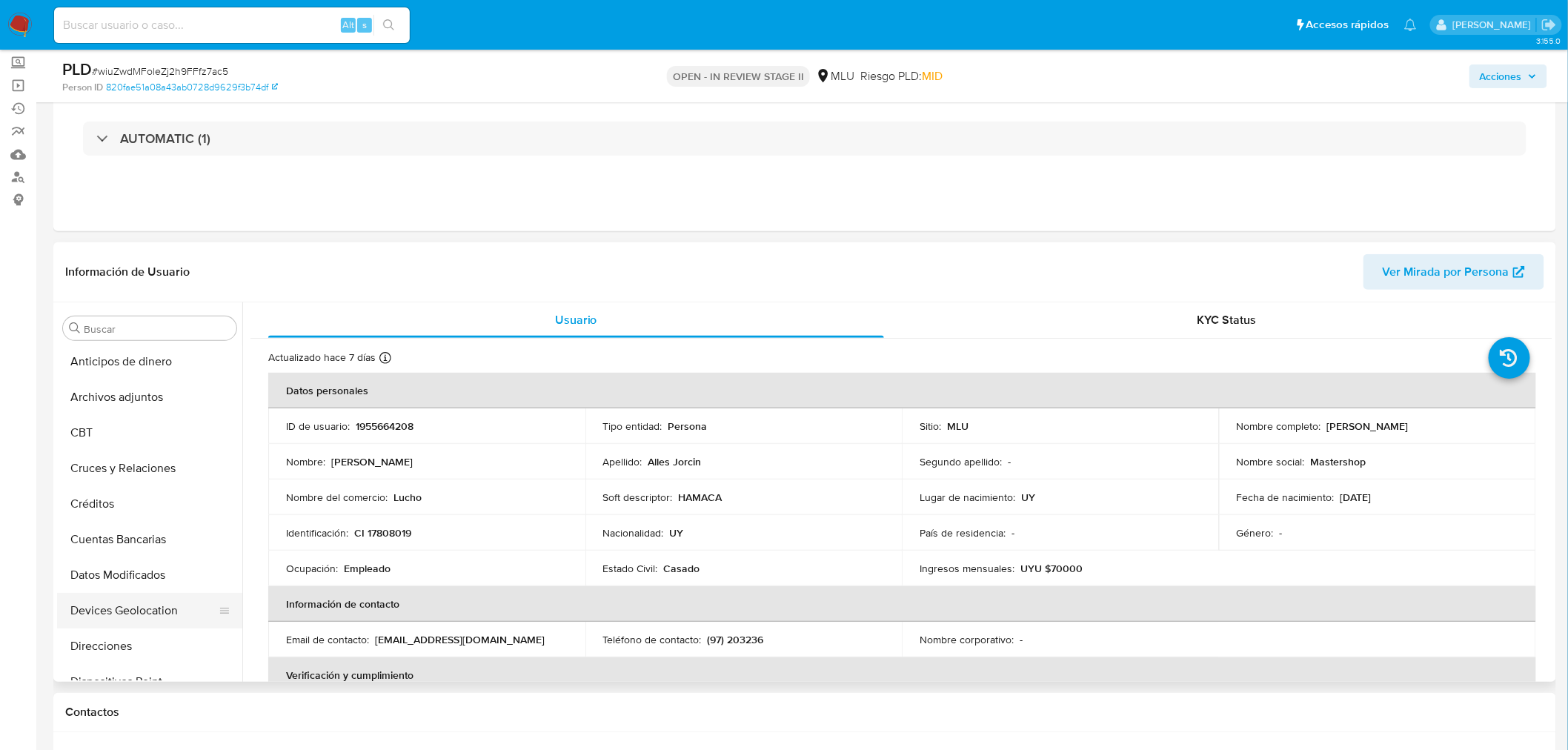
scroll to position [0, 0]
click at [1098, 521] on td "País de residencia : -" at bounding box center [1060, 532] width 317 height 36
click at [735, 419] on div "Tipo entidad : Persona" at bounding box center [744, 426] width 282 height 14
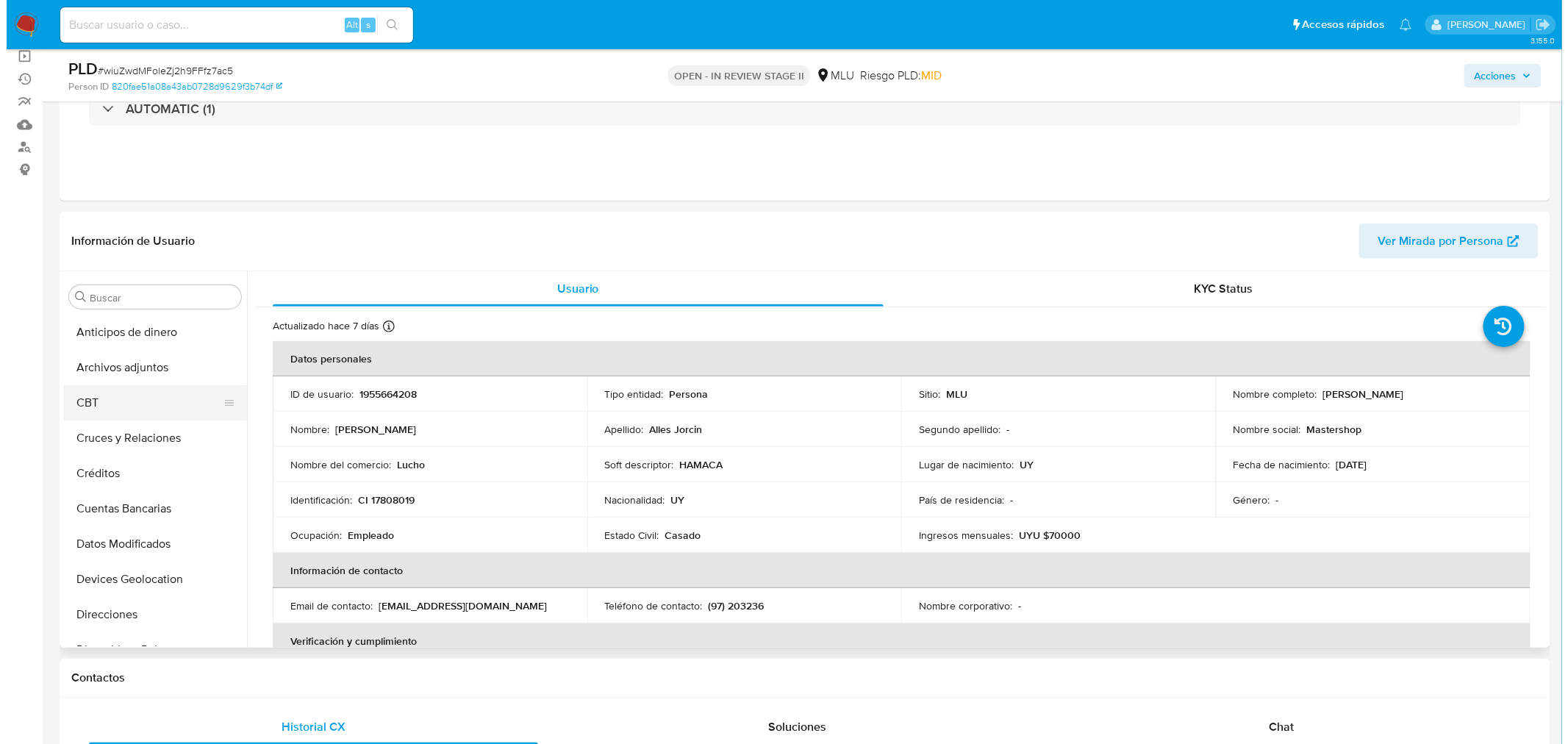
scroll to position [81, 0]
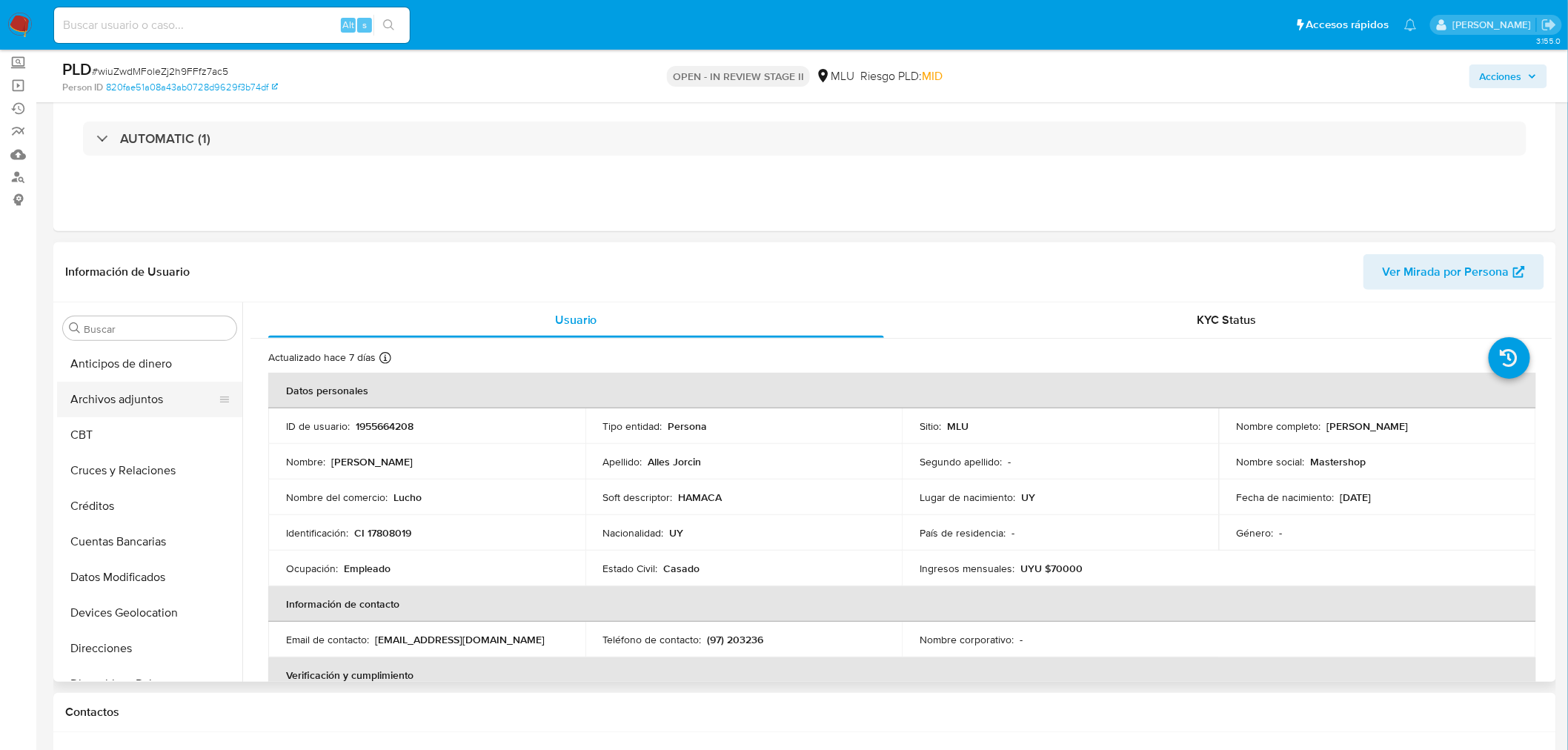
click at [132, 407] on button "Archivos adjuntos" at bounding box center [143, 400] width 174 height 36
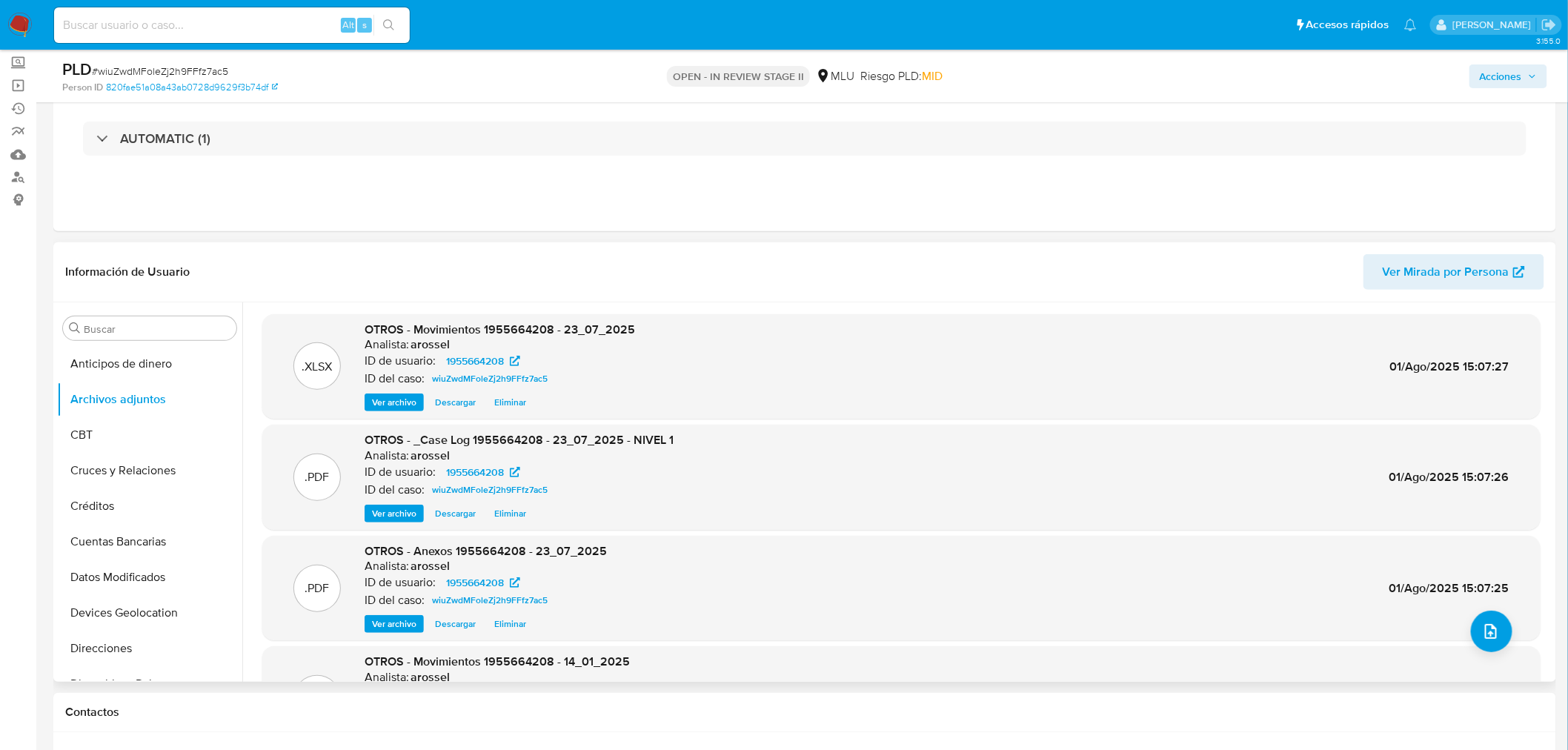
click at [405, 515] on span "Ver archivo" at bounding box center [394, 514] width 45 height 15
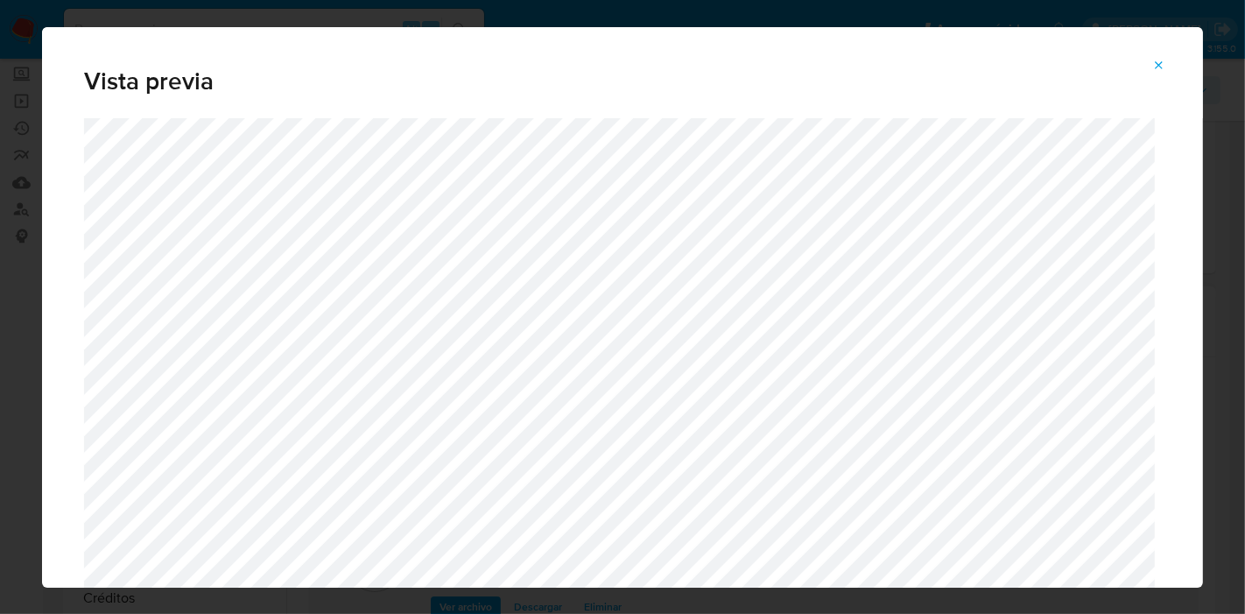
click at [1163, 68] on icon "Attachment preview" at bounding box center [1160, 65] width 8 height 8
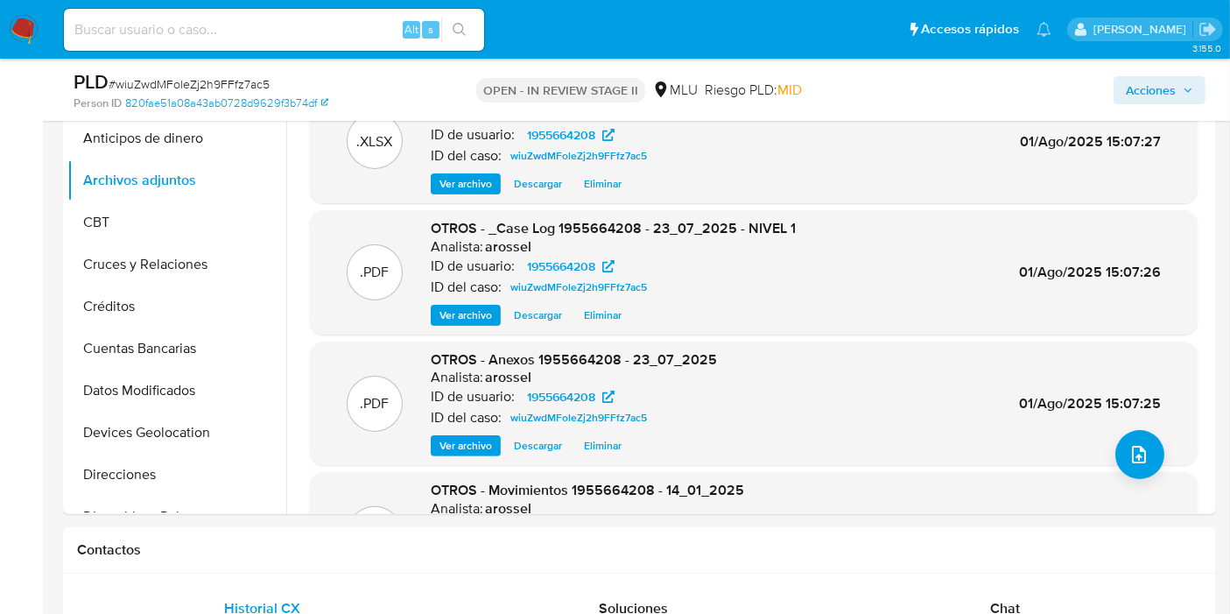
scroll to position [680, 0]
